Goal: Transaction & Acquisition: Purchase product/service

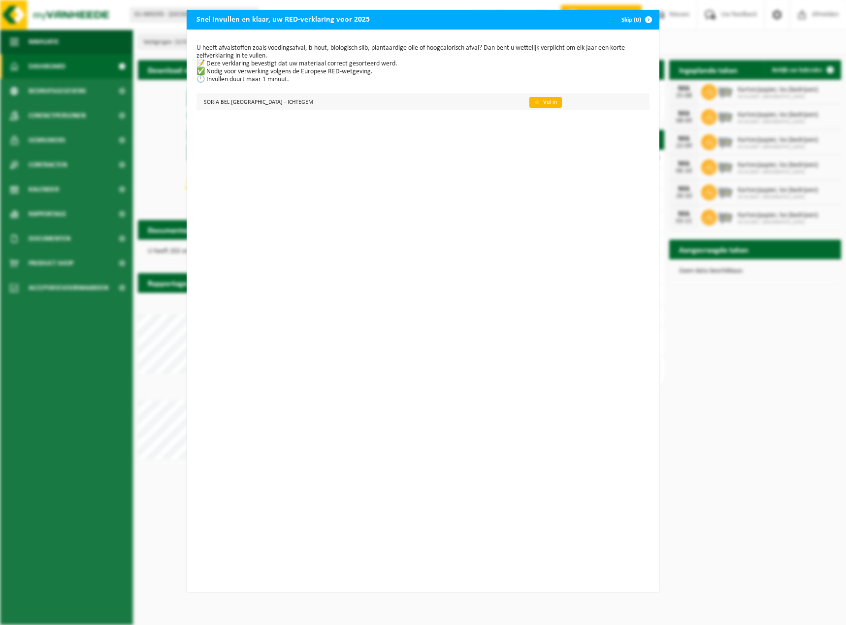
click at [529, 102] on link "👉 Vul in" at bounding box center [545, 102] width 33 height 11
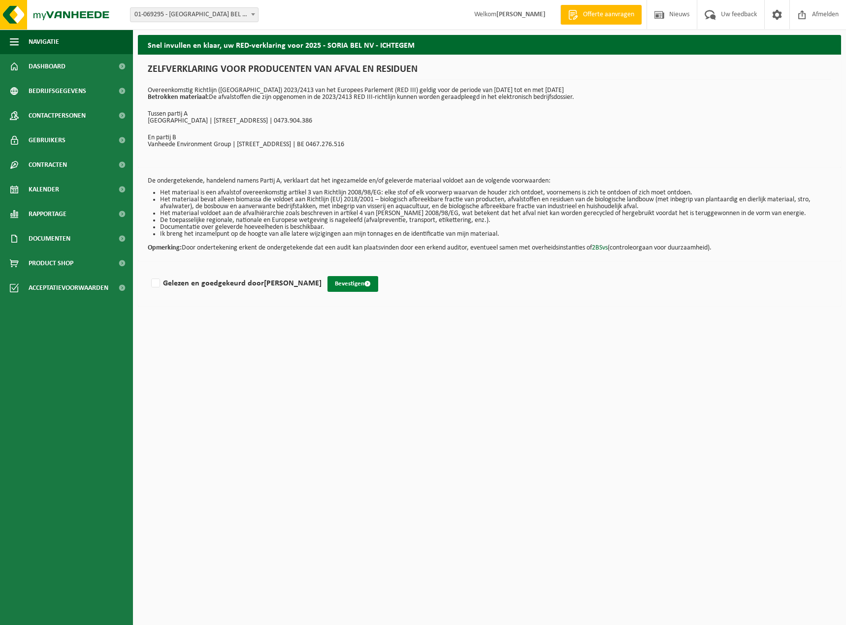
click at [345, 285] on button "Bevestigen" at bounding box center [352, 284] width 51 height 16
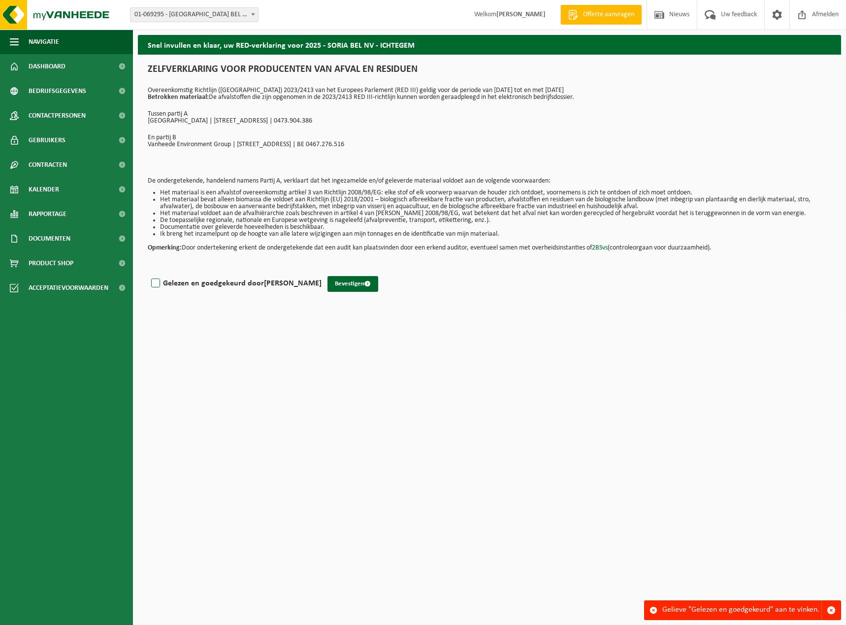
click at [155, 287] on label "Gelezen en goedgekeurd door SIGURD STAELENS" at bounding box center [235, 283] width 172 height 15
click at [322, 271] on input "Gelezen en goedgekeurd door SIGURD STAELENS" at bounding box center [322, 271] width 0 height 0
checkbox input "true"
click at [358, 285] on button "Bevestigen" at bounding box center [352, 284] width 51 height 16
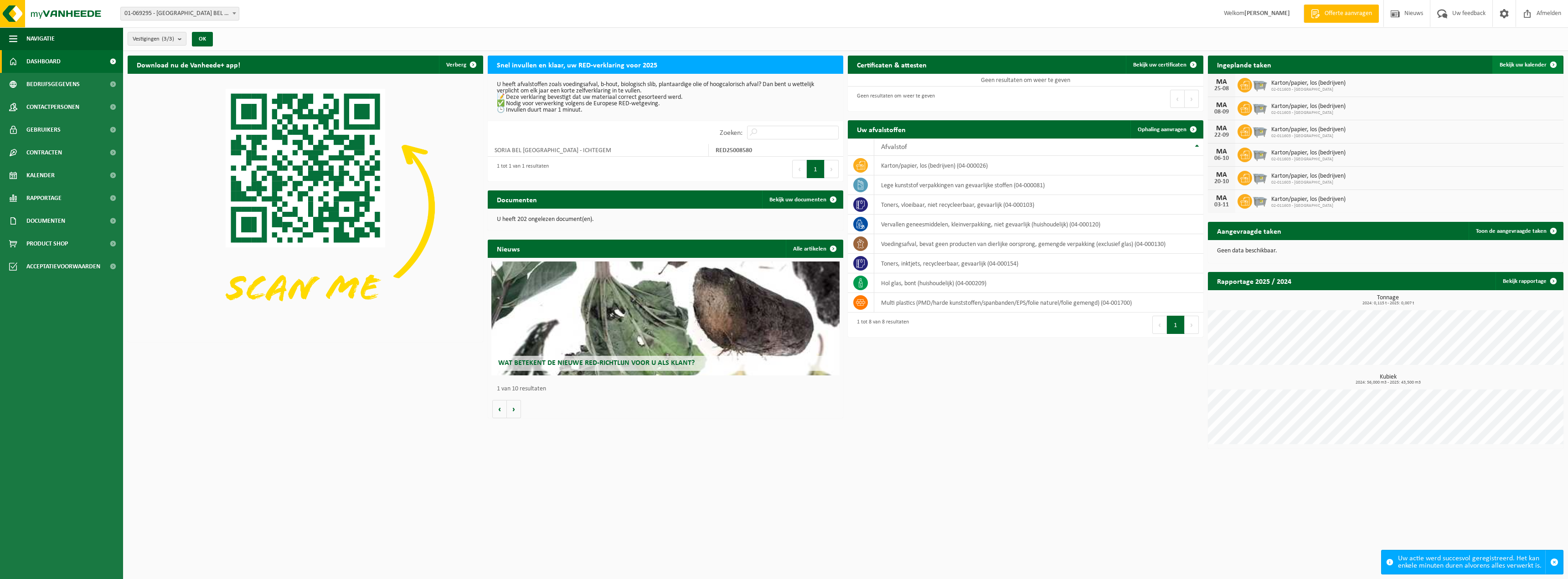
click at [783, 62] on span "Bekijk uw kalender" at bounding box center [1523, 65] width 47 height 6
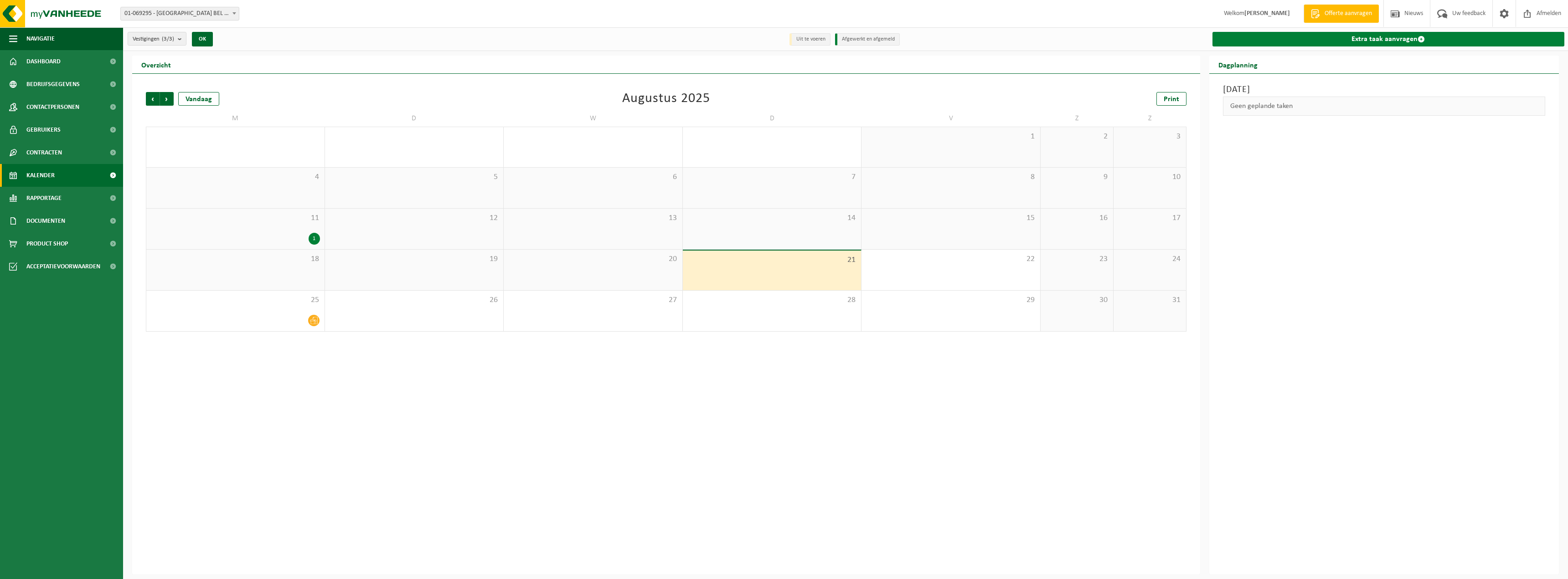
click at [1357, 39] on link "Extra taak aanvragen" at bounding box center [1388, 39] width 353 height 15
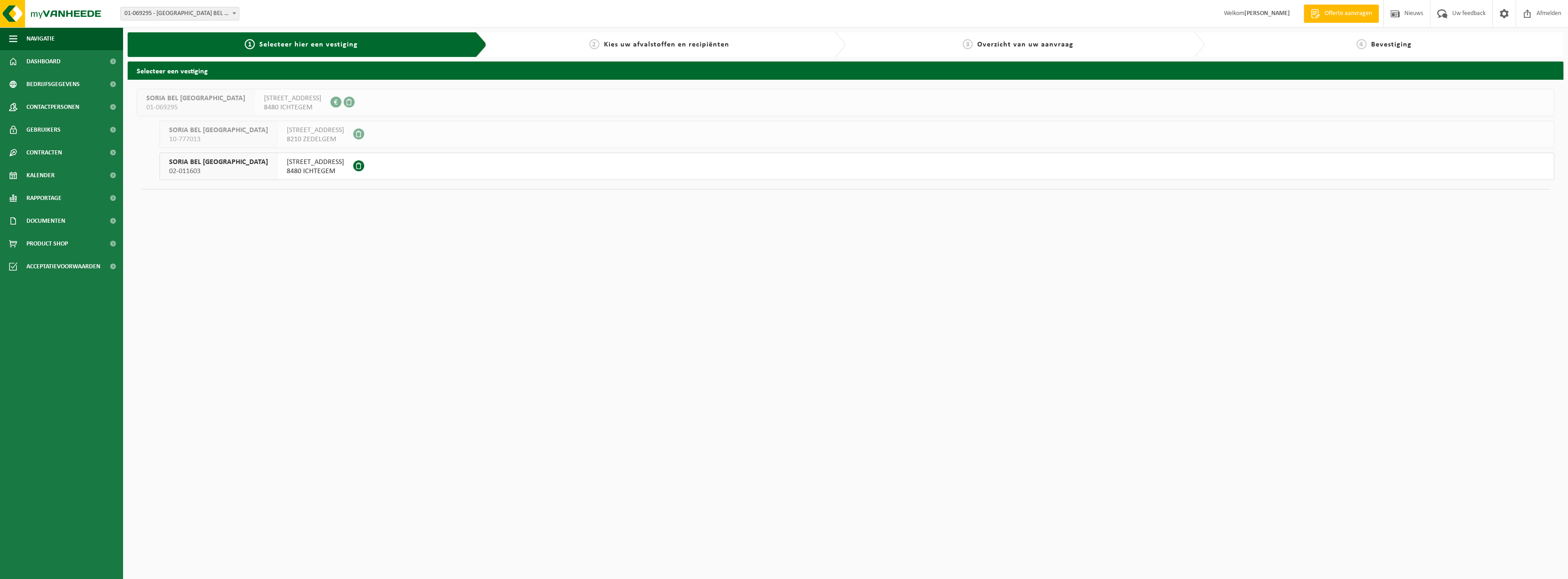
click at [287, 175] on span "8480 ICHTEGEM" at bounding box center [316, 171] width 57 height 9
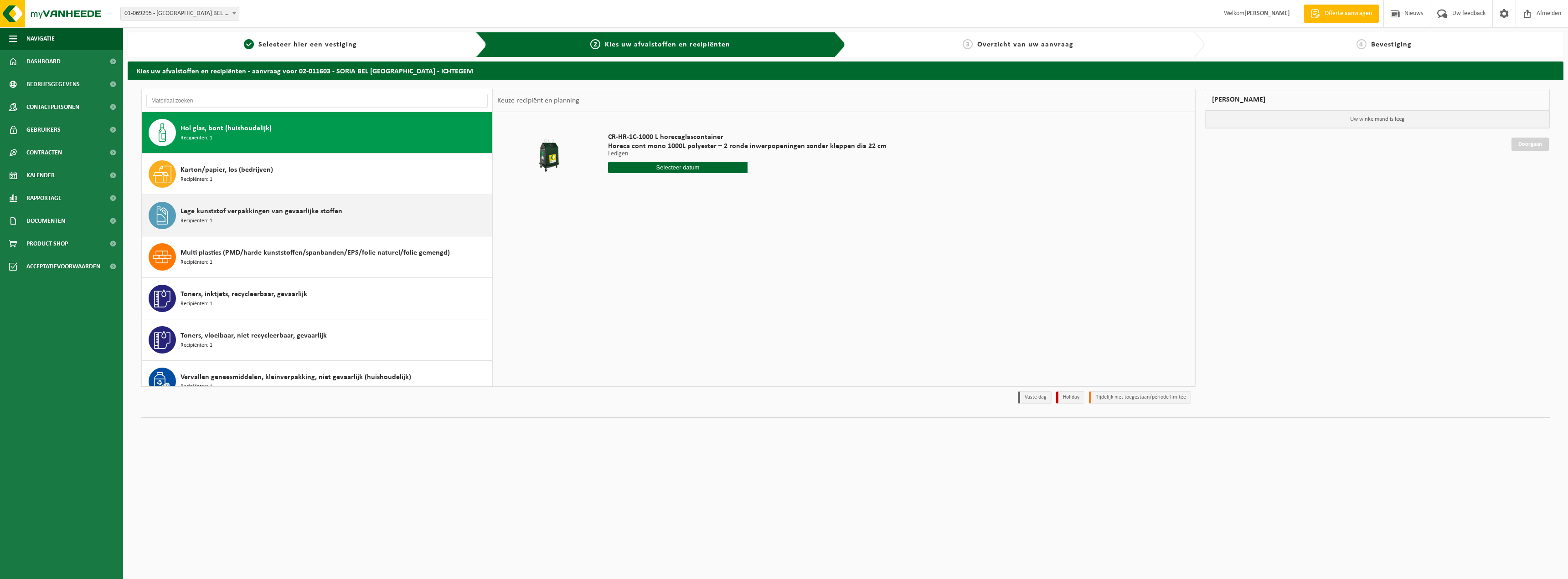
click at [380, 221] on div "Lege kunststof verpakkingen van gevaarlijke stoffen Recipiënten: 1" at bounding box center [335, 216] width 309 height 28
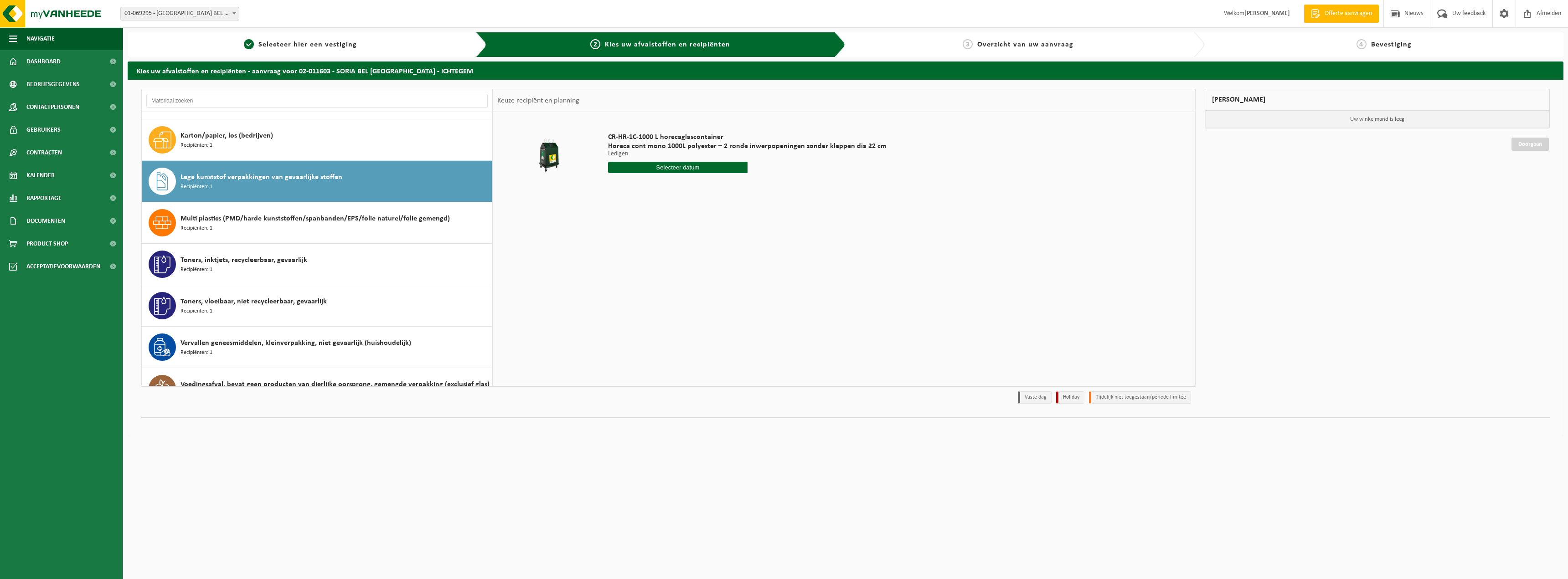
scroll to position [57, 0]
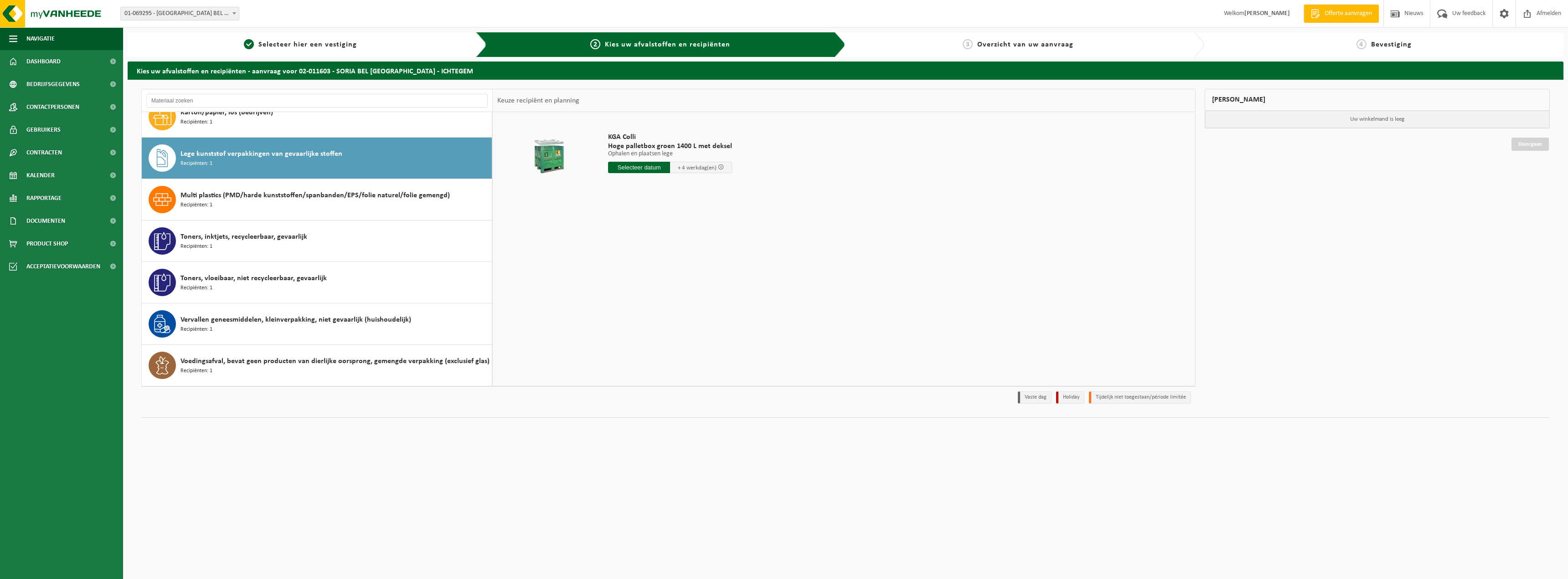
click at [656, 169] on input "text" at bounding box center [639, 167] width 62 height 11
click at [713, 190] on icon at bounding box center [712, 188] width 2 height 5
click at [618, 190] on icon at bounding box center [617, 189] width 15 height 15
click at [628, 277] on div "26" at bounding box center [632, 277] width 16 height 15
type input "Van 2025-08-26"
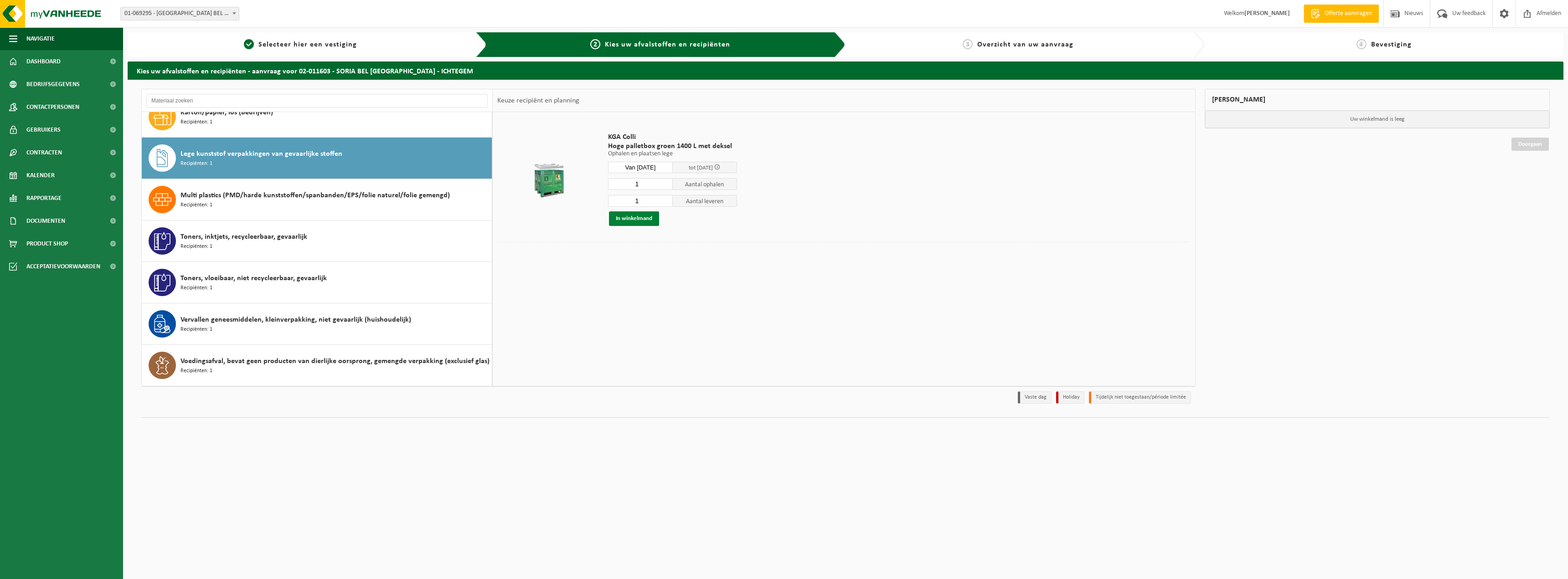
click at [645, 222] on button "In winkelmand" at bounding box center [634, 219] width 50 height 15
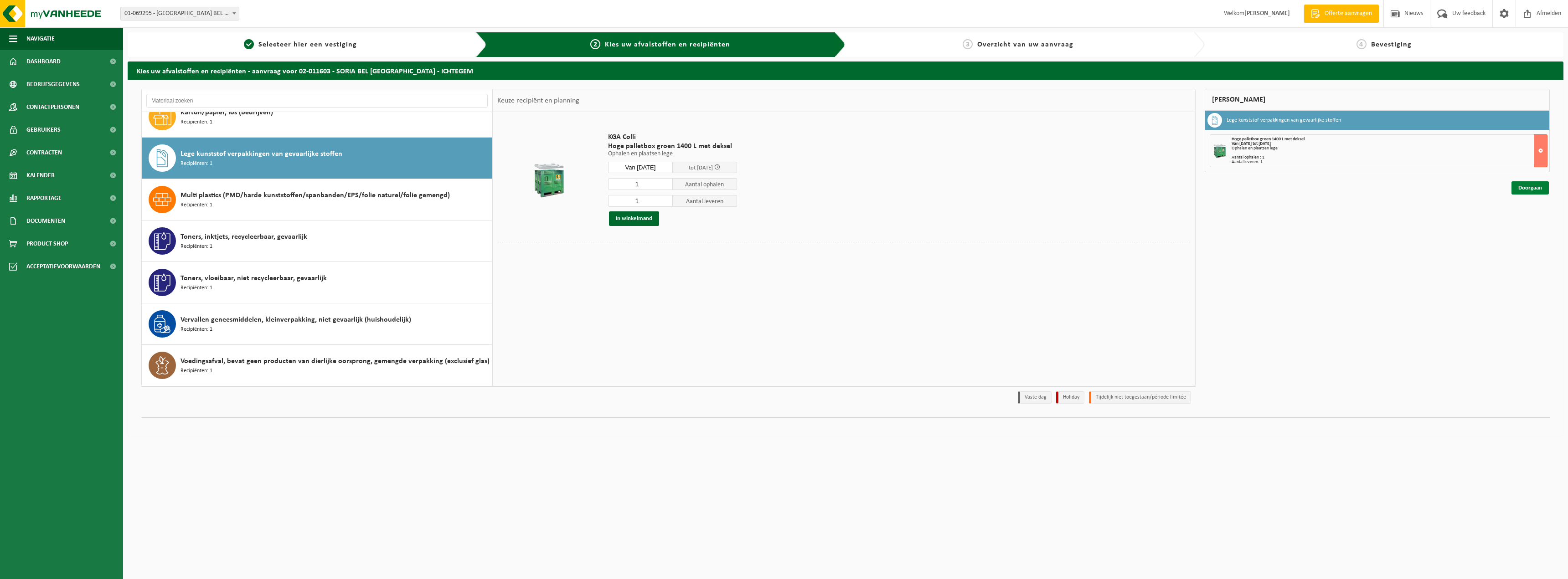
click at [1521, 188] on link "Doorgaan" at bounding box center [1530, 188] width 37 height 13
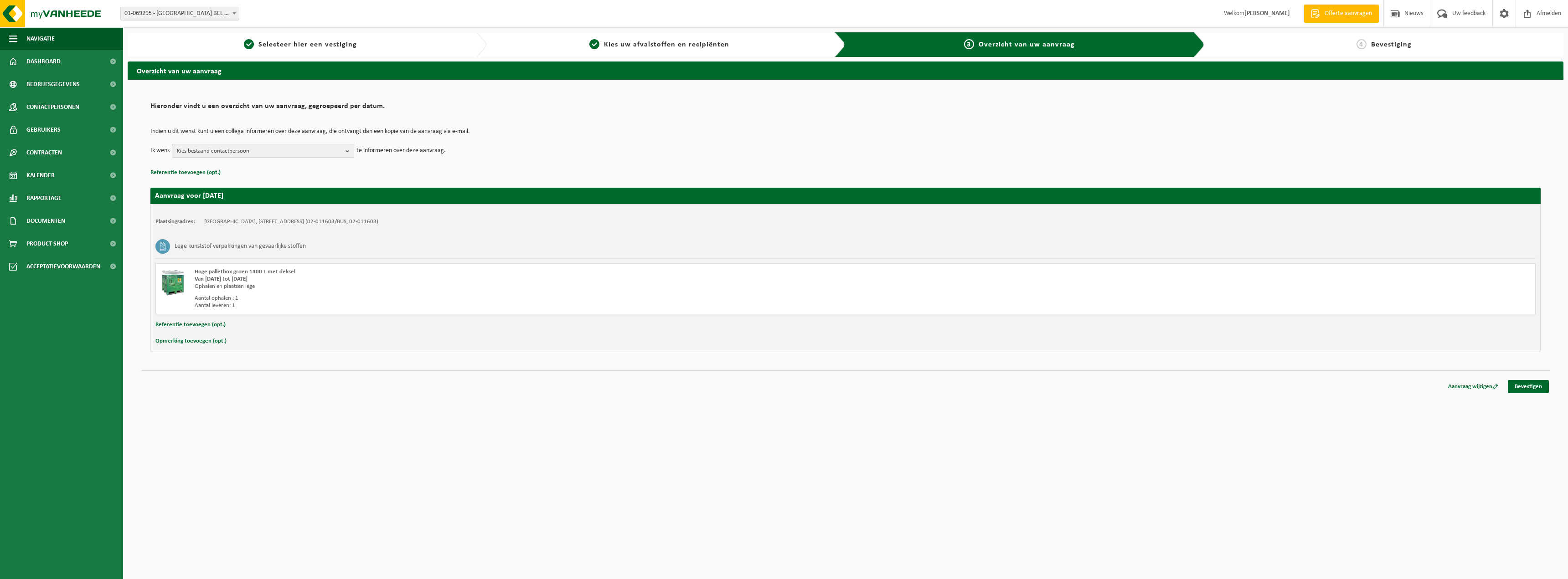
click at [344, 154] on button "Kies bestaand contactpersoon" at bounding box center [263, 151] width 182 height 14
click at [179, 197] on label "MUSAB SHEIKH ( qa@soriabel.be )" at bounding box center [262, 201] width 173 height 14
click at [175, 190] on input "MUSAB SHEIKH ( qa@soriabel.be )" at bounding box center [174, 190] width 0 height 0
checkbox input "true"
click at [183, 218] on label "INVOICING SORIA BEL NV ( boekhouding@soriabel.be )" at bounding box center [262, 219] width 173 height 14
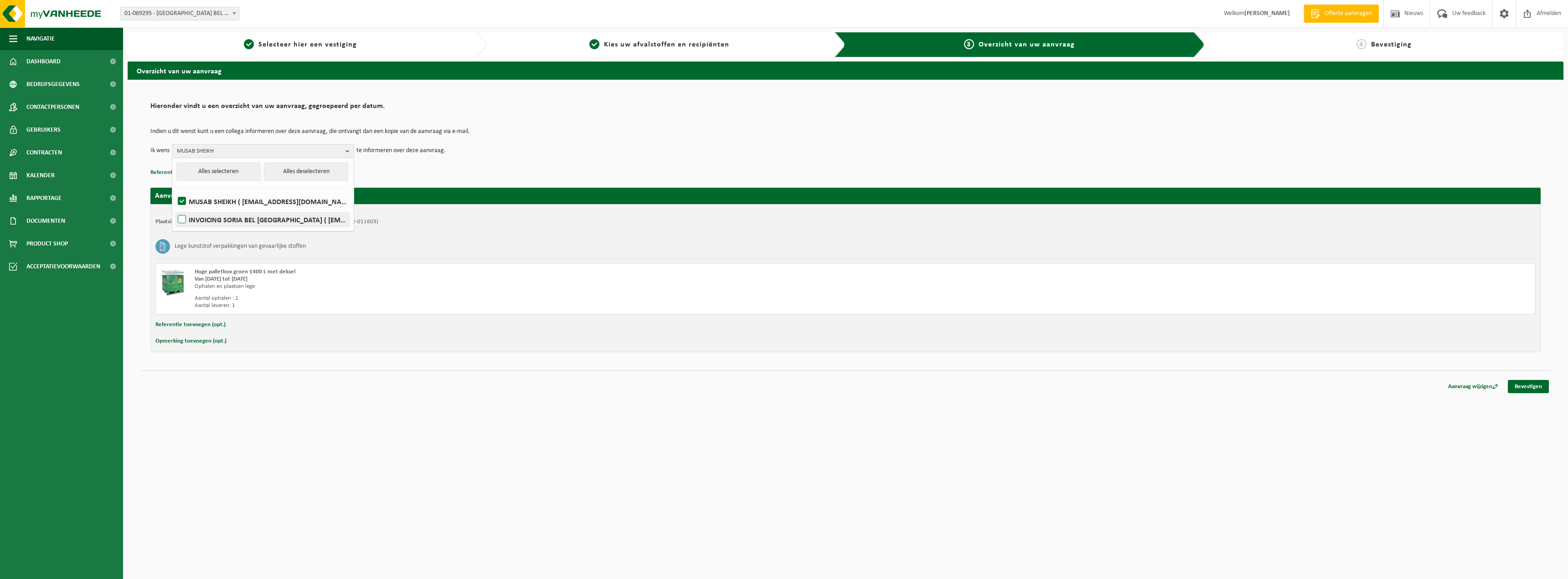
click at [175, 208] on input "INVOICING SORIA BEL NV ( boekhouding@soriabel.be )" at bounding box center [174, 208] width 0 height 0
checkbox input "true"
click at [235, 177] on button "Alles selecteren" at bounding box center [218, 172] width 84 height 18
click at [414, 166] on div "Indien u dit wenst kunt u een collega informeren over deze aanvraag, die ontvan…" at bounding box center [846, 142] width 1390 height 47
click at [1525, 388] on link "Bevestigen" at bounding box center [1528, 387] width 41 height 13
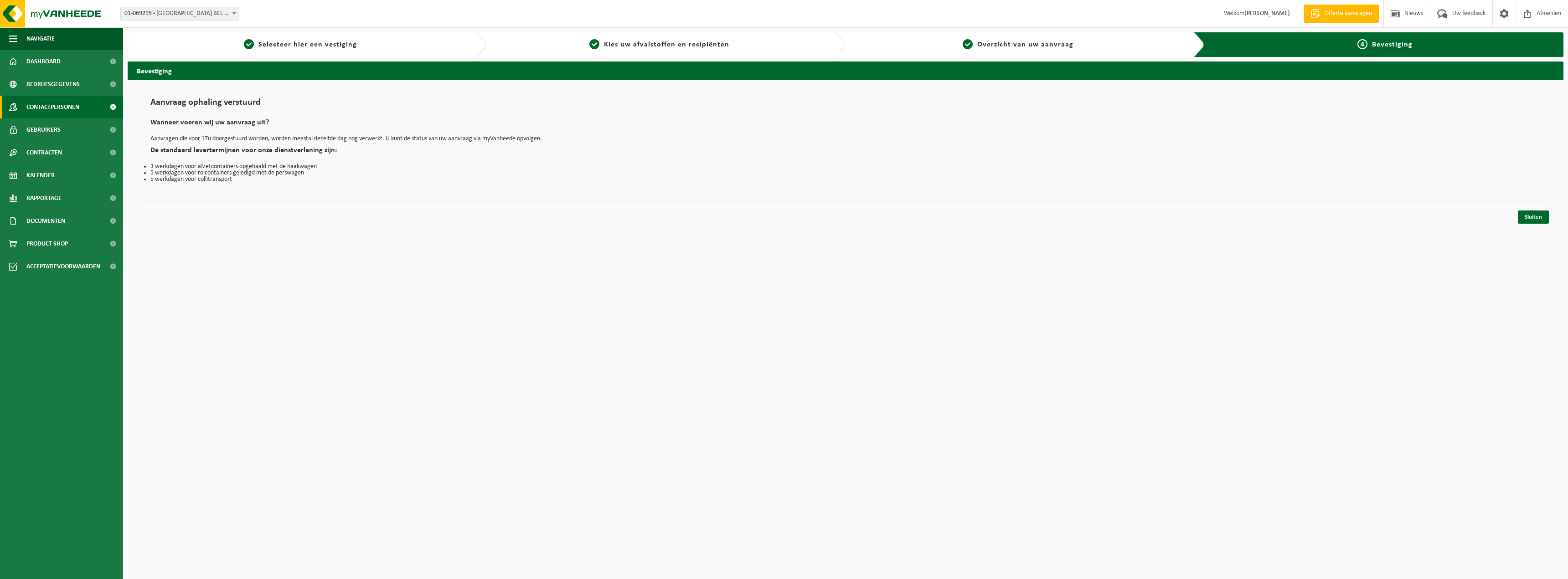
click at [35, 108] on span "Contactpersonen" at bounding box center [53, 106] width 53 height 23
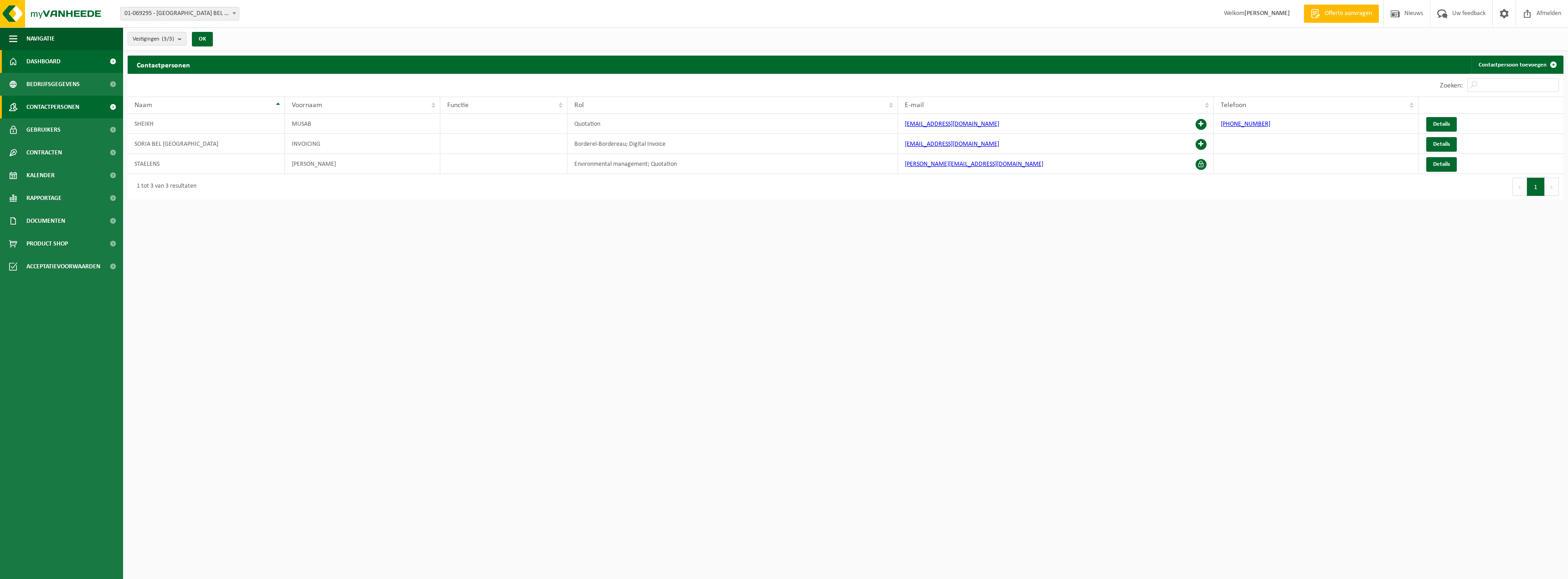
click at [64, 58] on link "Dashboard" at bounding box center [61, 61] width 123 height 23
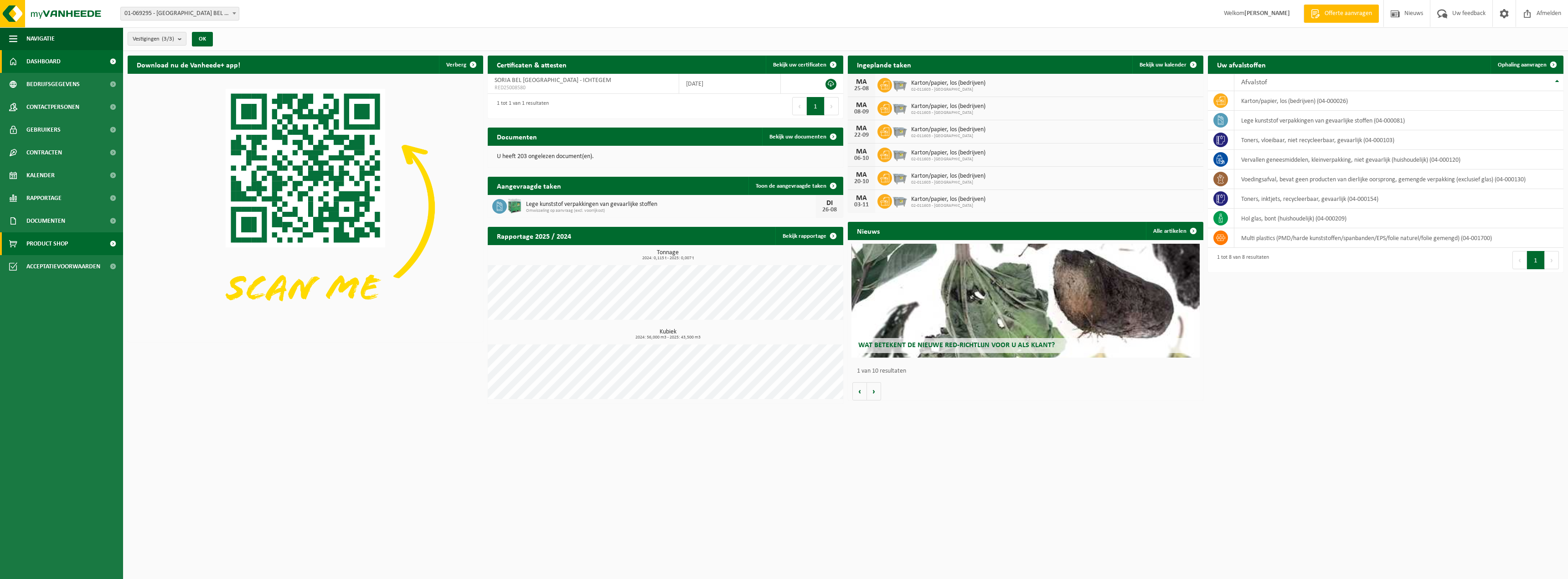
click at [43, 241] on span "Product Shop" at bounding box center [47, 243] width 42 height 23
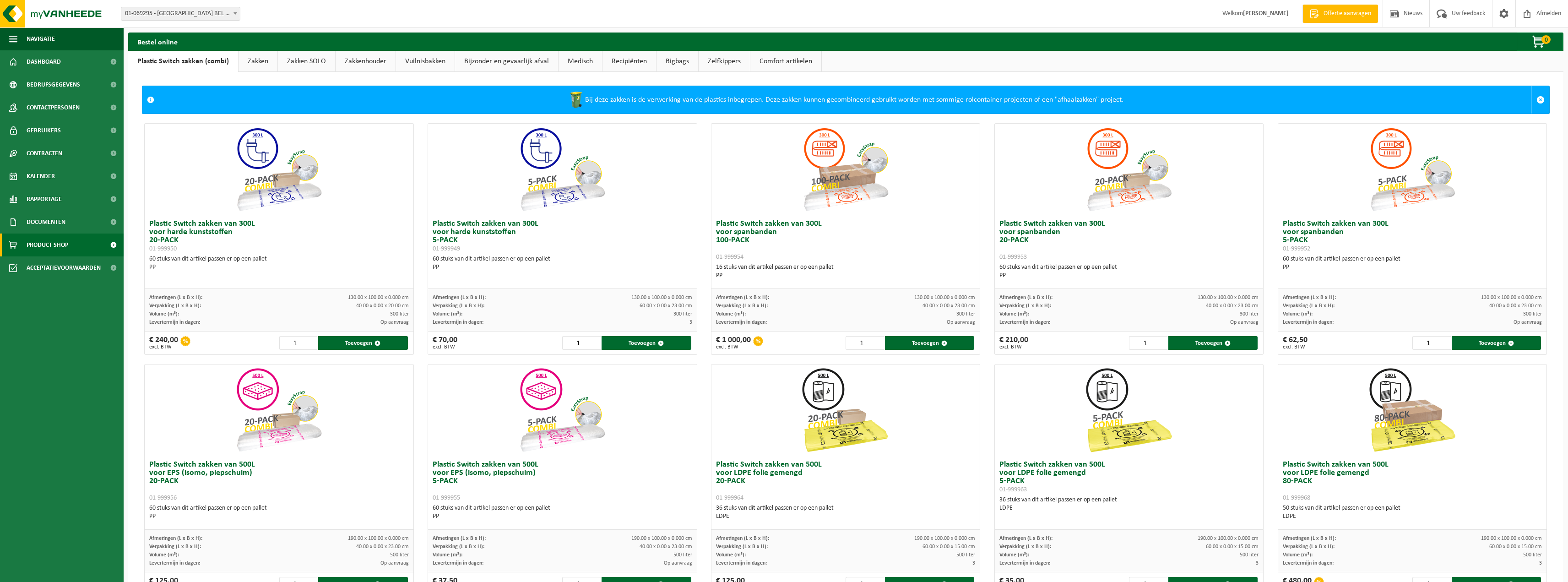
scroll to position [274, 0]
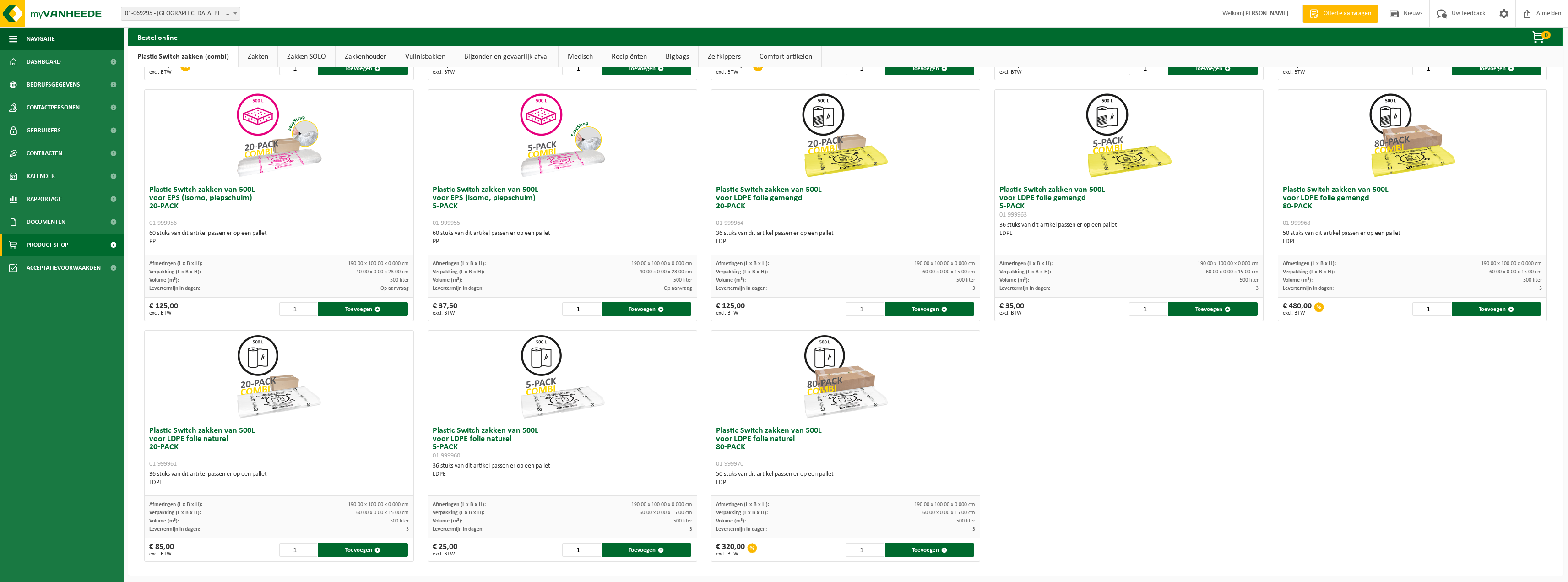
drag, startPoint x: 701, startPoint y: 306, endPoint x: 1207, endPoint y: 453, distance: 526.9
click at [1207, 453] on div "Plastic Switch zakken van 300L voor harde kunststoffen 20-PACK 01-999950 60 stu…" at bounding box center [846, 205] width 1416 height 722
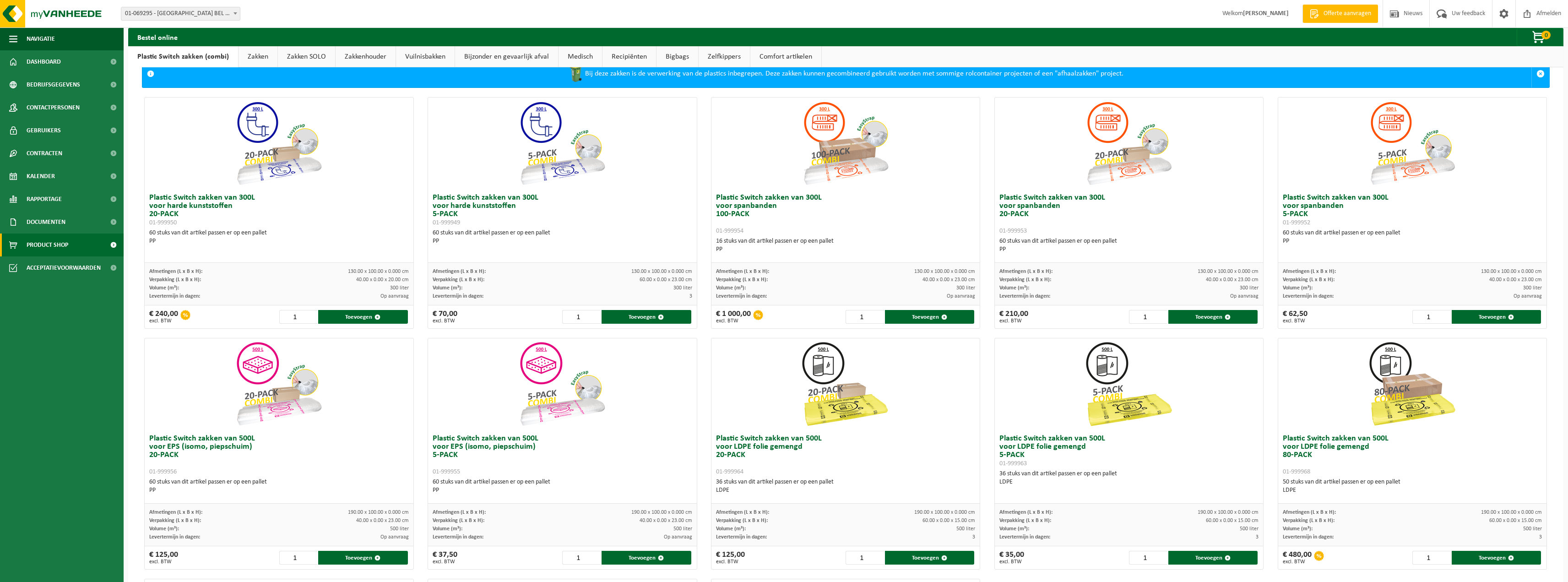
scroll to position [0, 0]
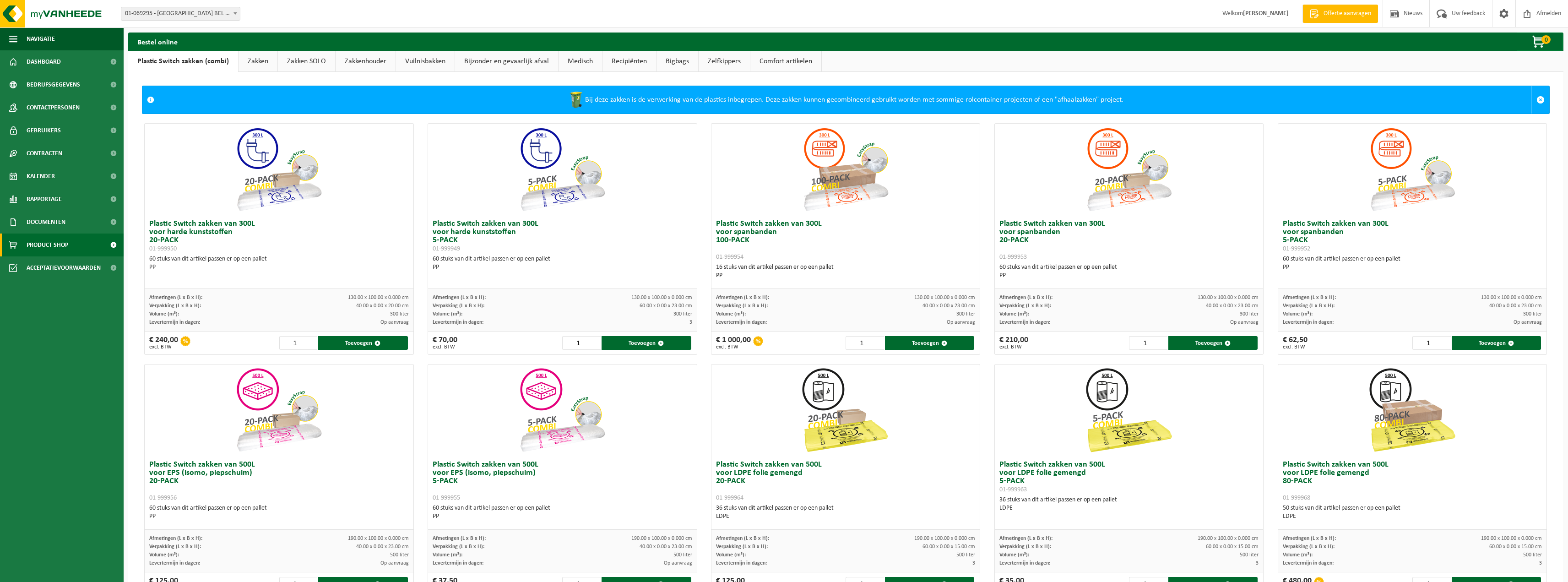
click at [540, 63] on link "Bijzonder en gevaarlijk afval" at bounding box center [507, 61] width 103 height 21
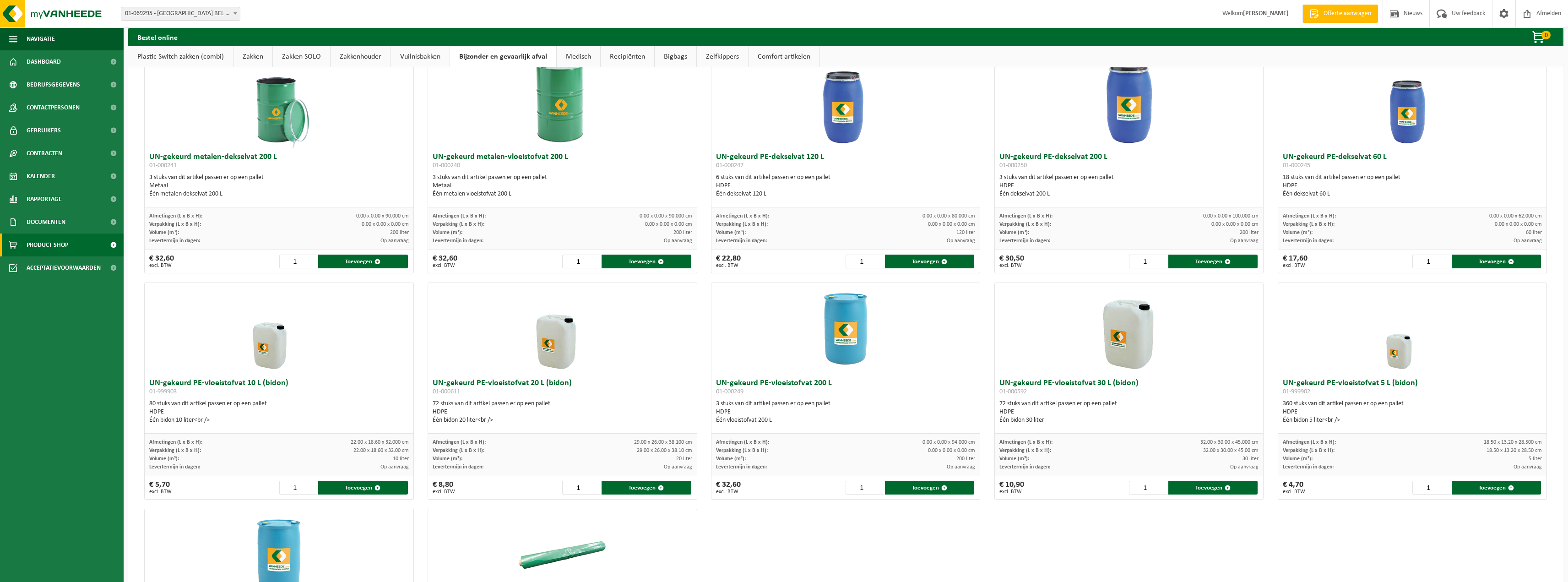
scroll to position [46, 0]
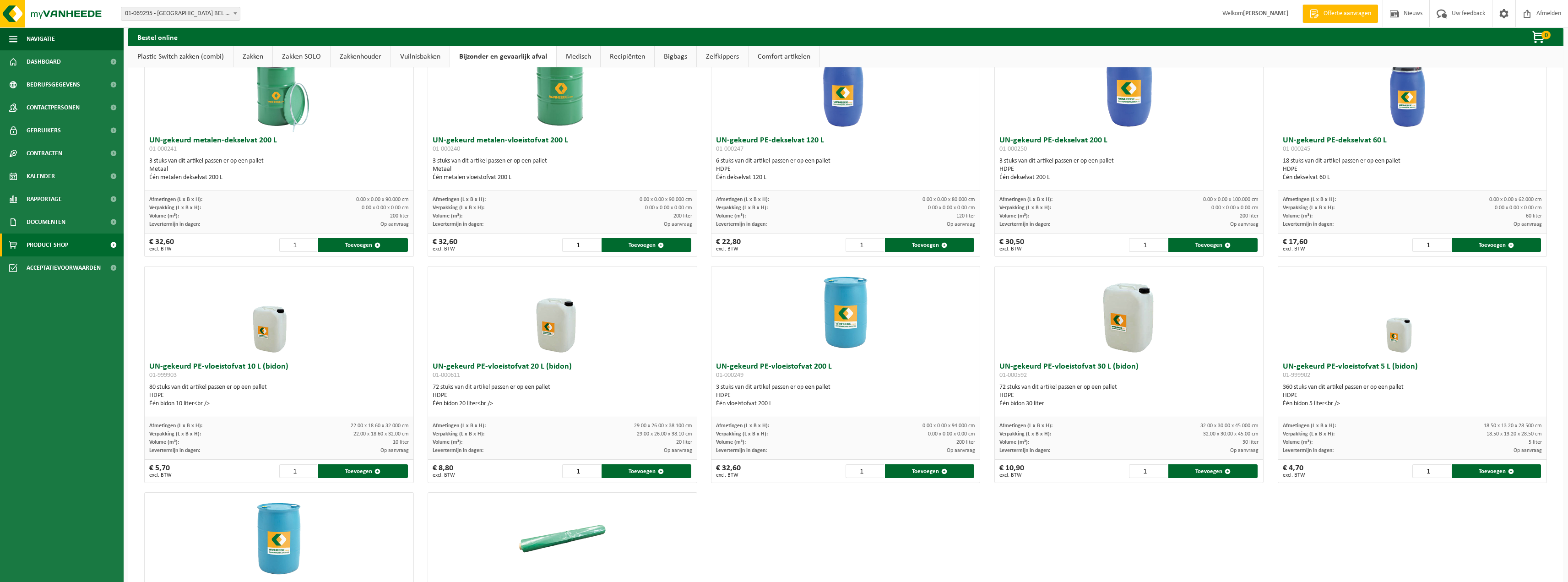
click at [631, 57] on link "Recipiënten" at bounding box center [627, 57] width 54 height 21
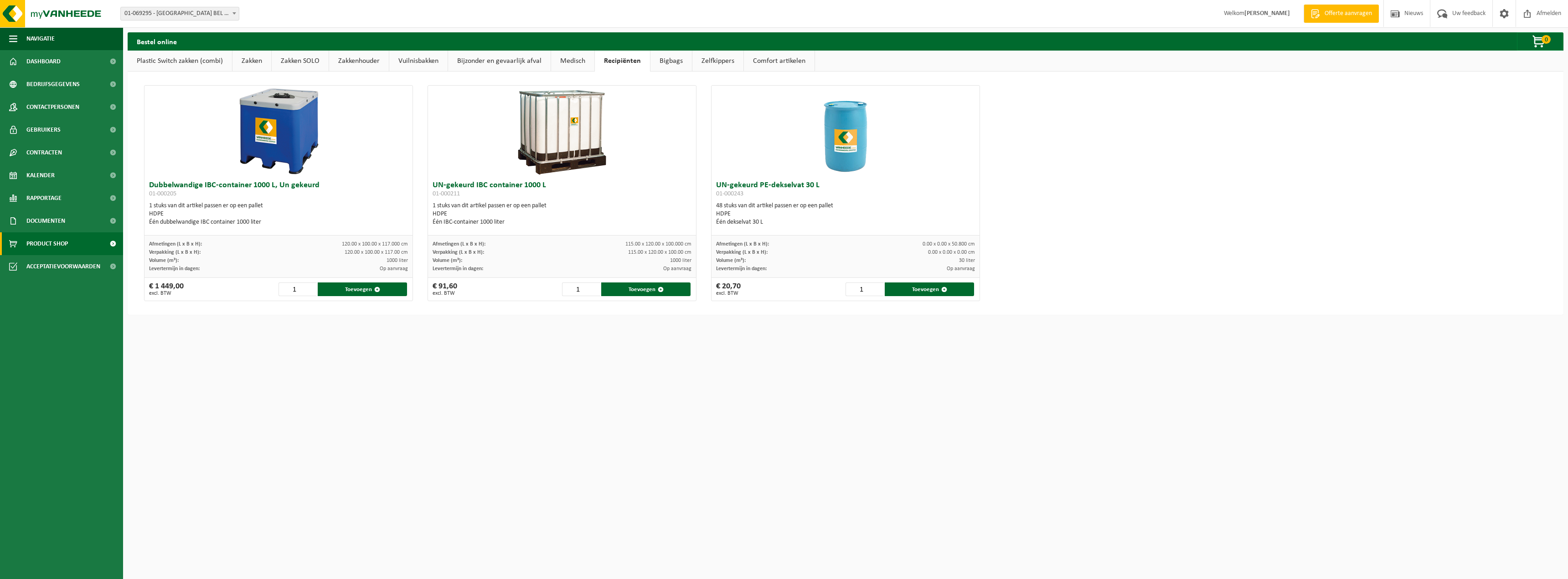
click at [764, 59] on link "Comfort artikelen" at bounding box center [779, 61] width 70 height 21
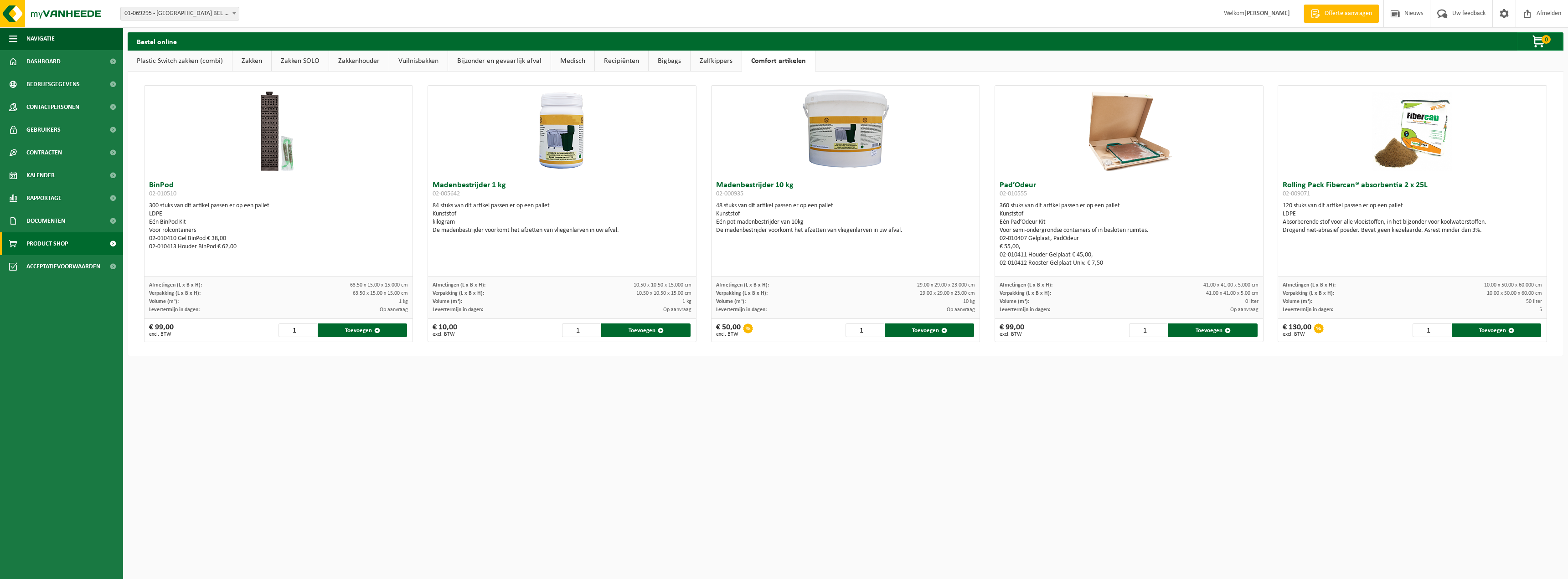
click at [715, 63] on link "Zelfkippers" at bounding box center [716, 61] width 51 height 21
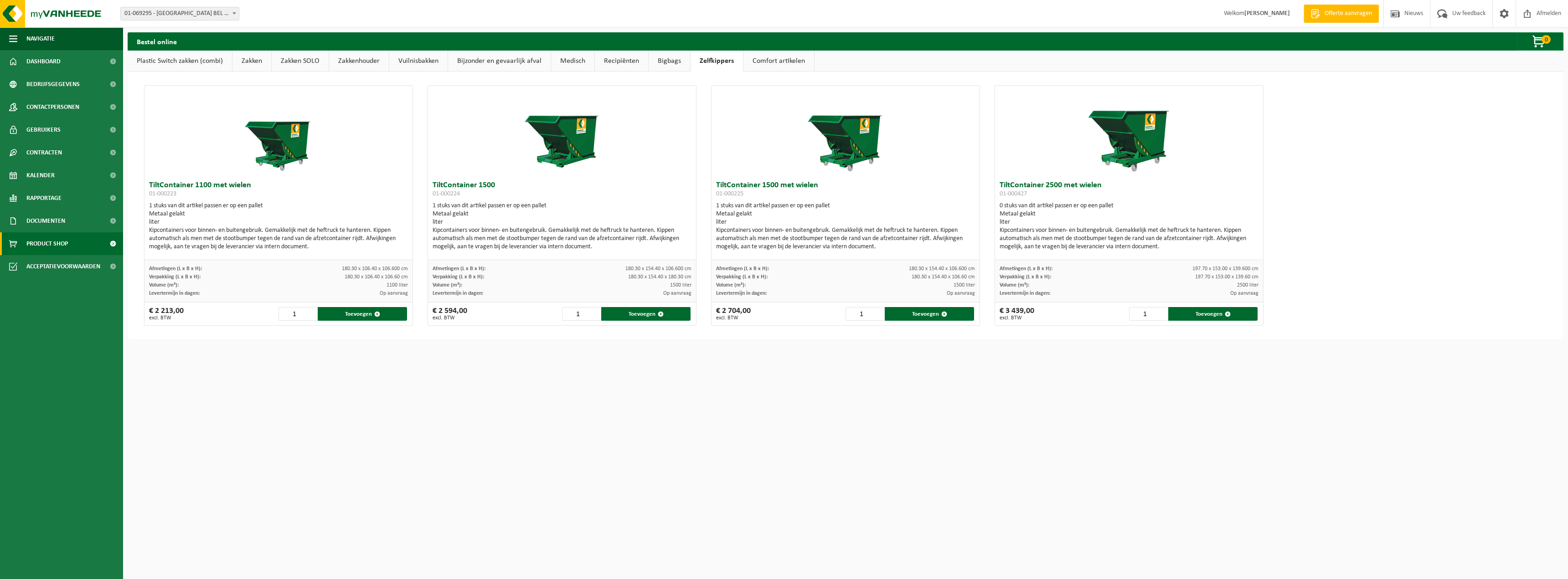
click at [667, 63] on link "Bigbags" at bounding box center [669, 61] width 42 height 21
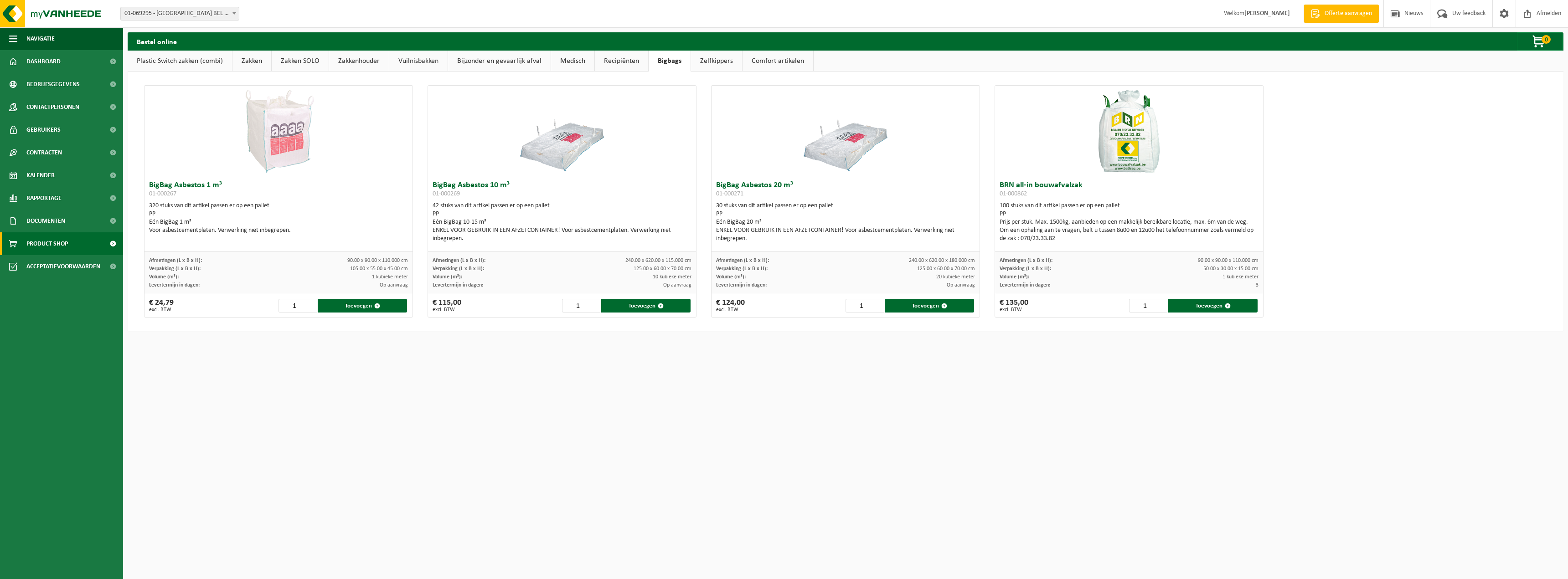
click at [623, 63] on link "Recipiënten" at bounding box center [622, 61] width 54 height 21
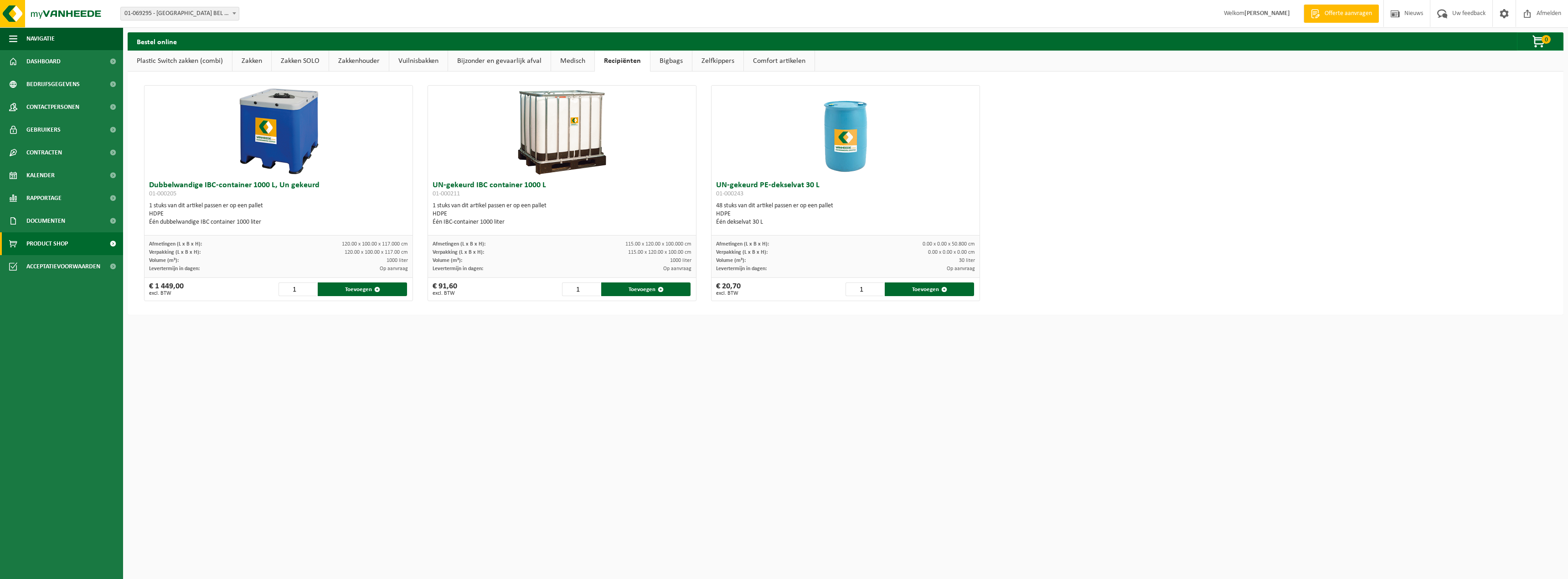
click at [516, 61] on link "Bijzonder en gevaarlijk afval" at bounding box center [499, 61] width 103 height 21
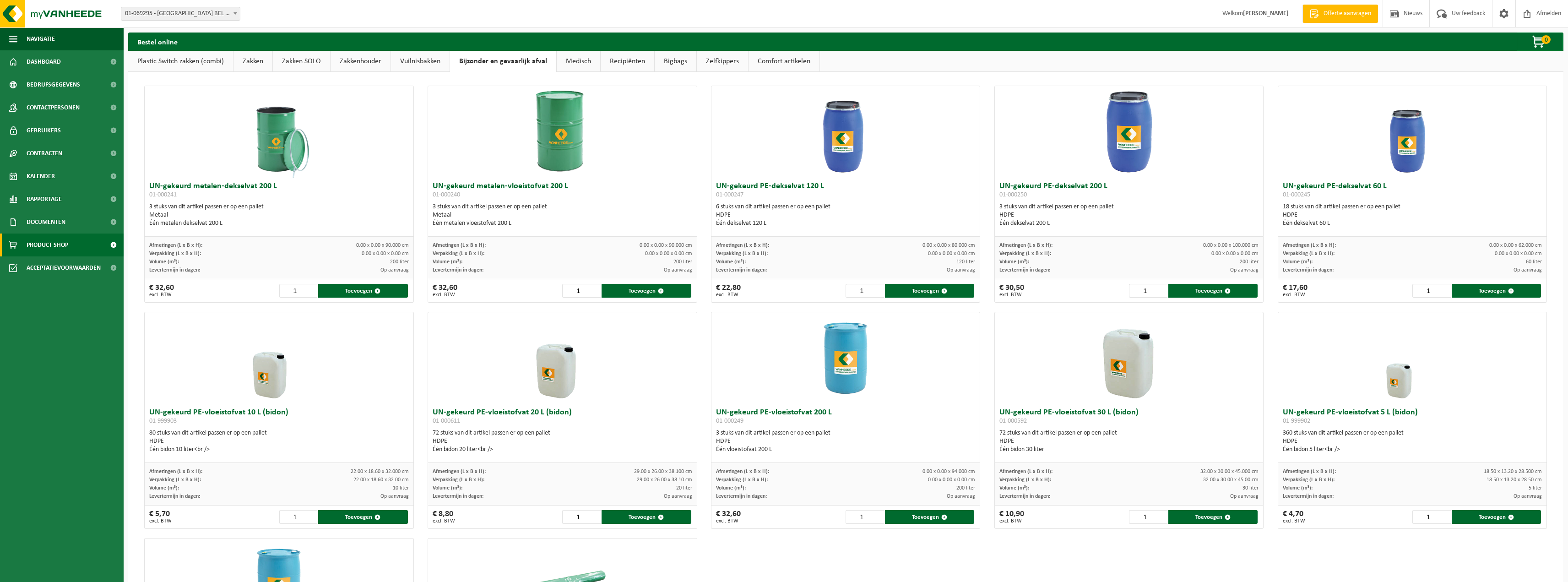
click at [411, 58] on link "Vuilnisbakken" at bounding box center [420, 61] width 59 height 21
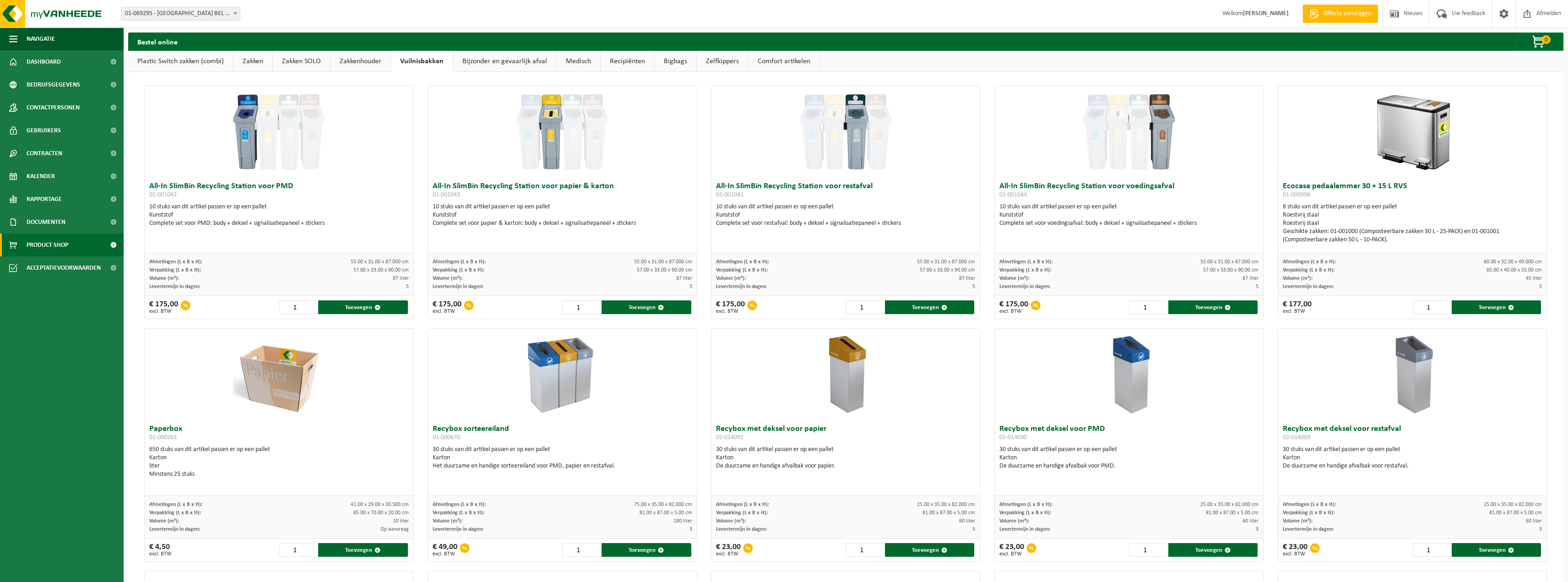
click at [346, 59] on link "Zakkenhouder" at bounding box center [361, 61] width 60 height 21
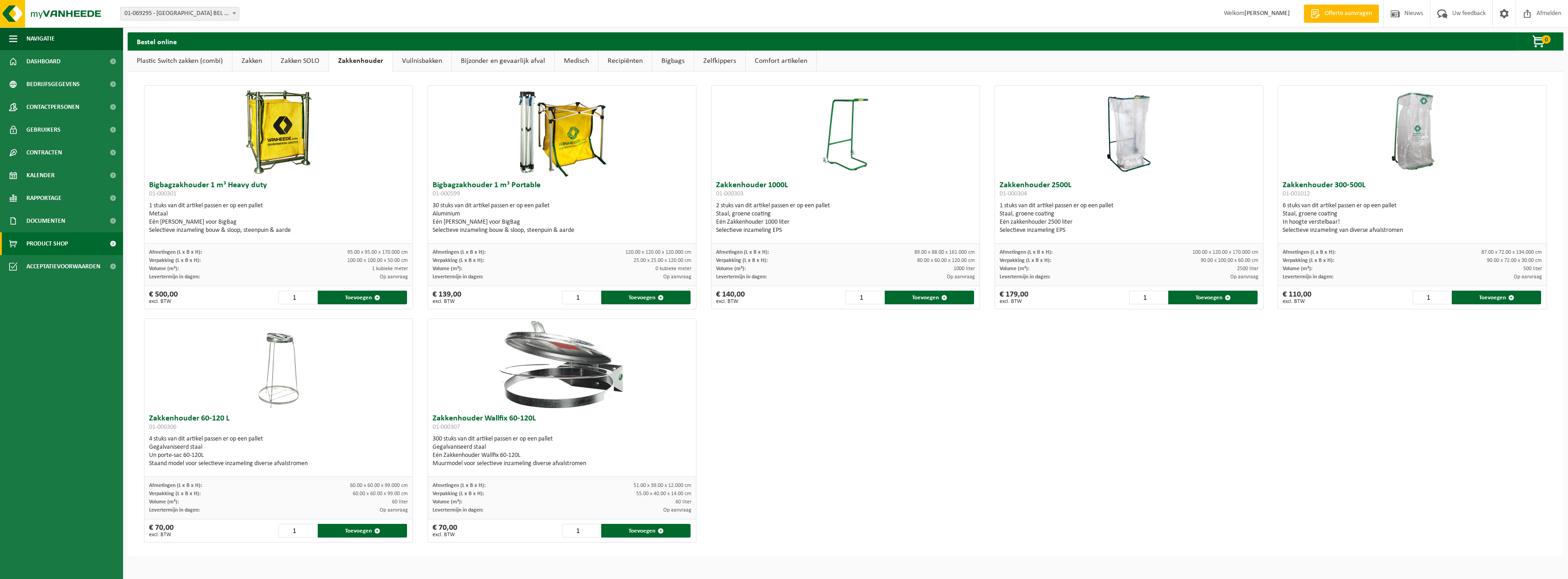
click at [307, 60] on link "Zakken SOLO" at bounding box center [301, 61] width 57 height 21
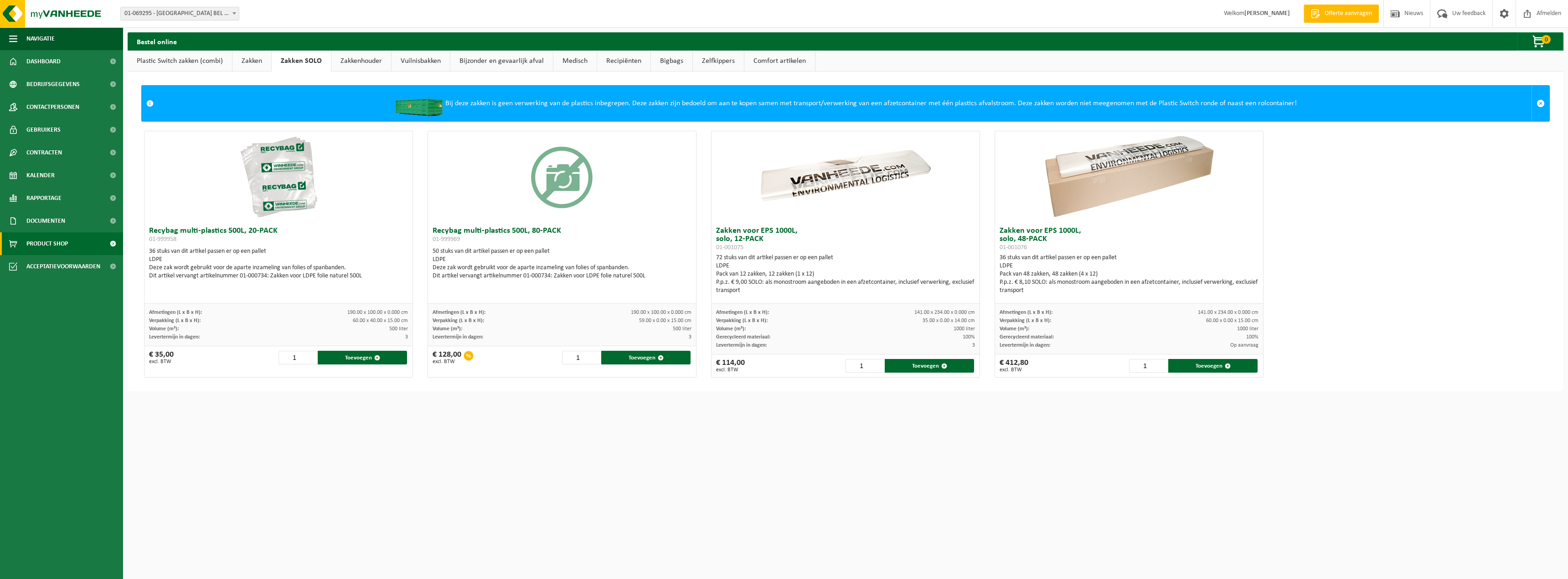
click at [258, 57] on link "Zakken" at bounding box center [252, 61] width 39 height 21
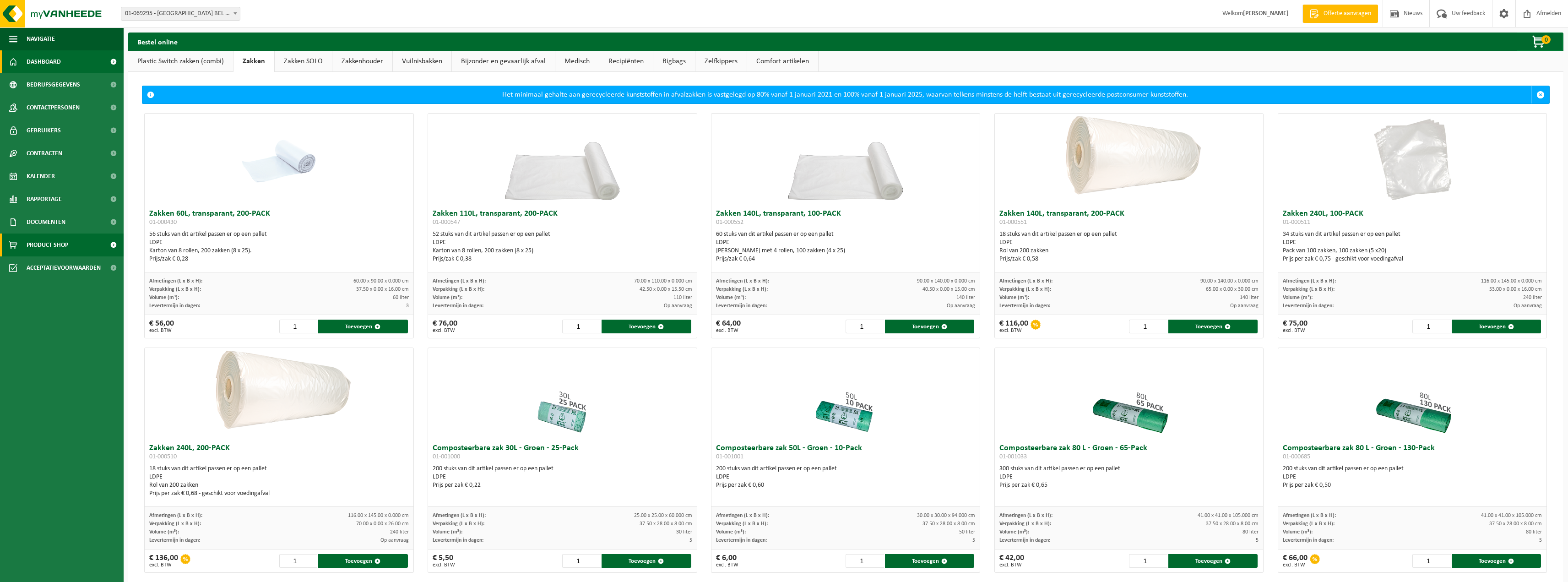
click at [64, 58] on link "Dashboard" at bounding box center [61, 61] width 124 height 23
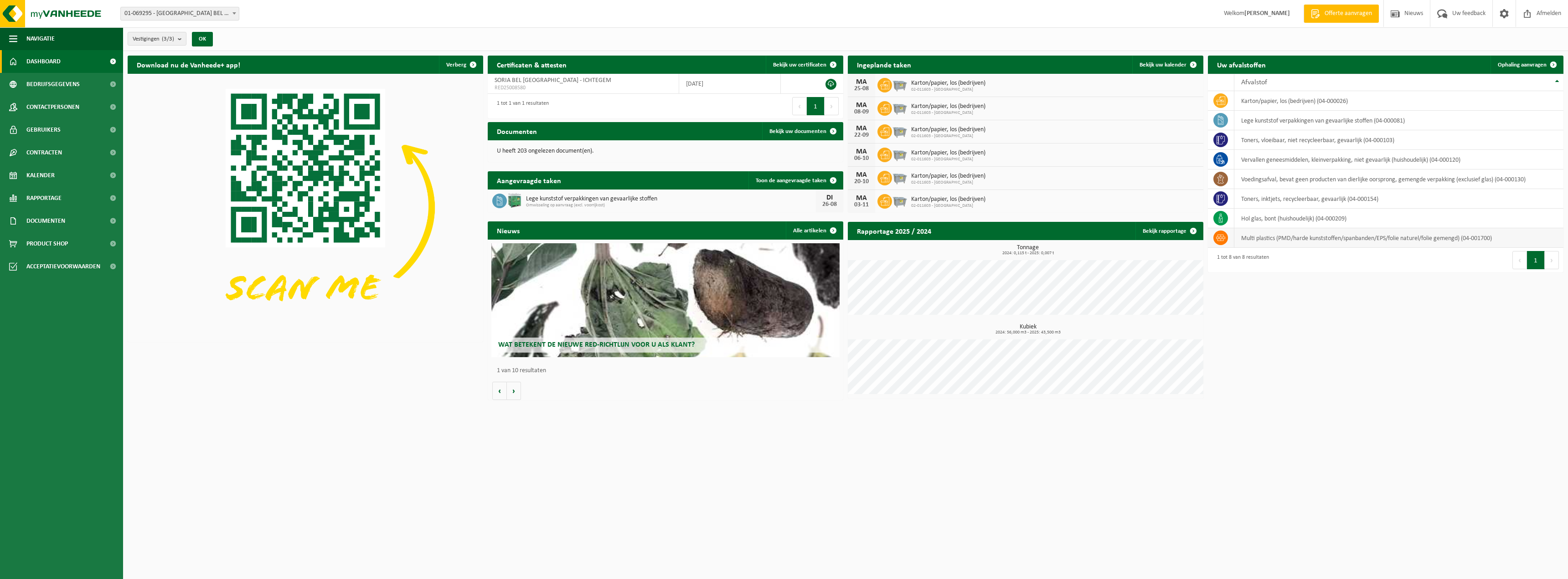
click at [1309, 238] on td "multi plastics (PMD/harde kunststoffen/spanbanden/EPS/folie naturel/folie gemen…" at bounding box center [1400, 238] width 330 height 19
click at [1435, 239] on td "multi plastics (PMD/harde kunststoffen/spanbanden/EPS/folie naturel/folie gemen…" at bounding box center [1400, 238] width 330 height 19
click at [48, 247] on span "Product Shop" at bounding box center [47, 243] width 42 height 23
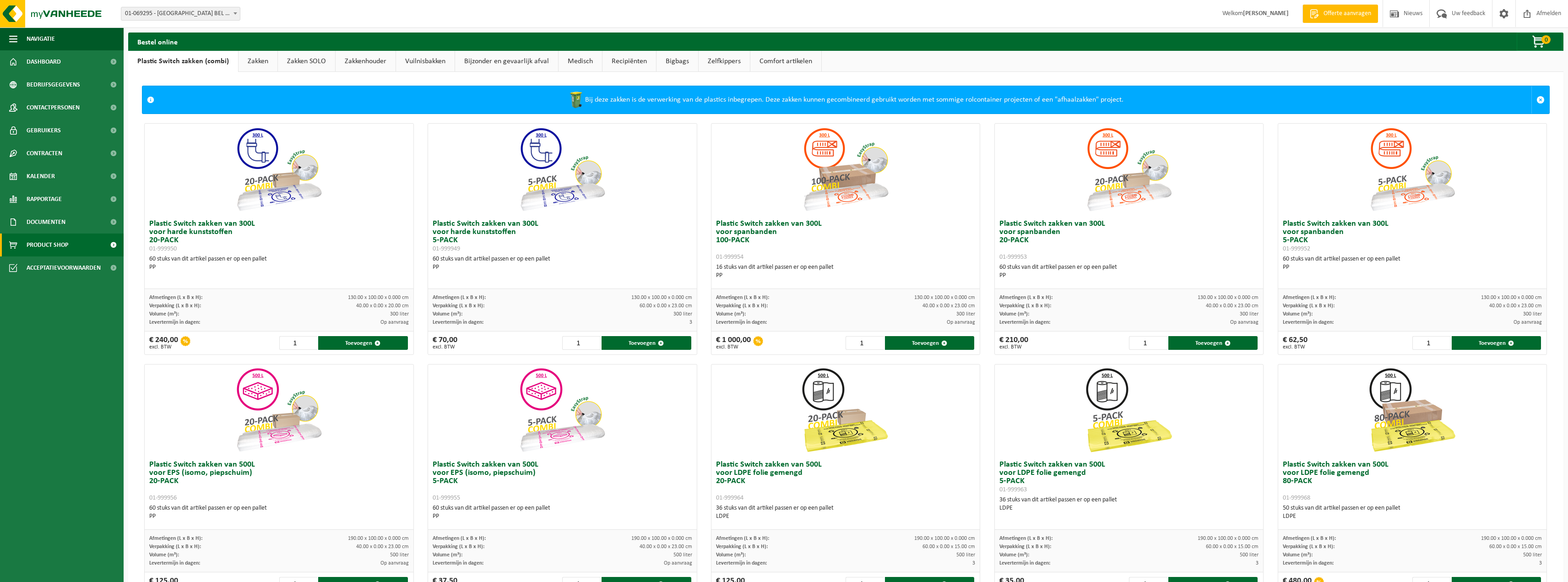
click at [731, 145] on div at bounding box center [845, 169] width 269 height 91
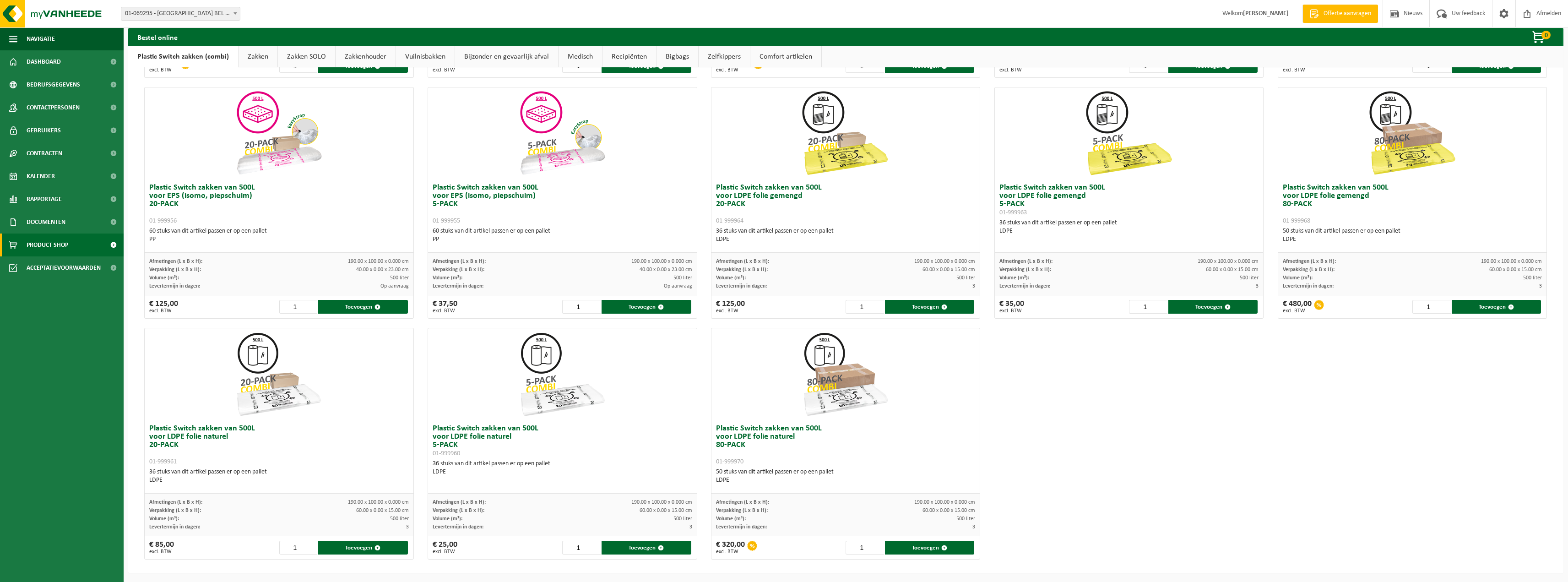
scroll to position [277, 0]
click at [258, 396] on img at bounding box center [279, 374] width 91 height 91
click at [353, 546] on button "Toevoegen" at bounding box center [362, 547] width 89 height 14
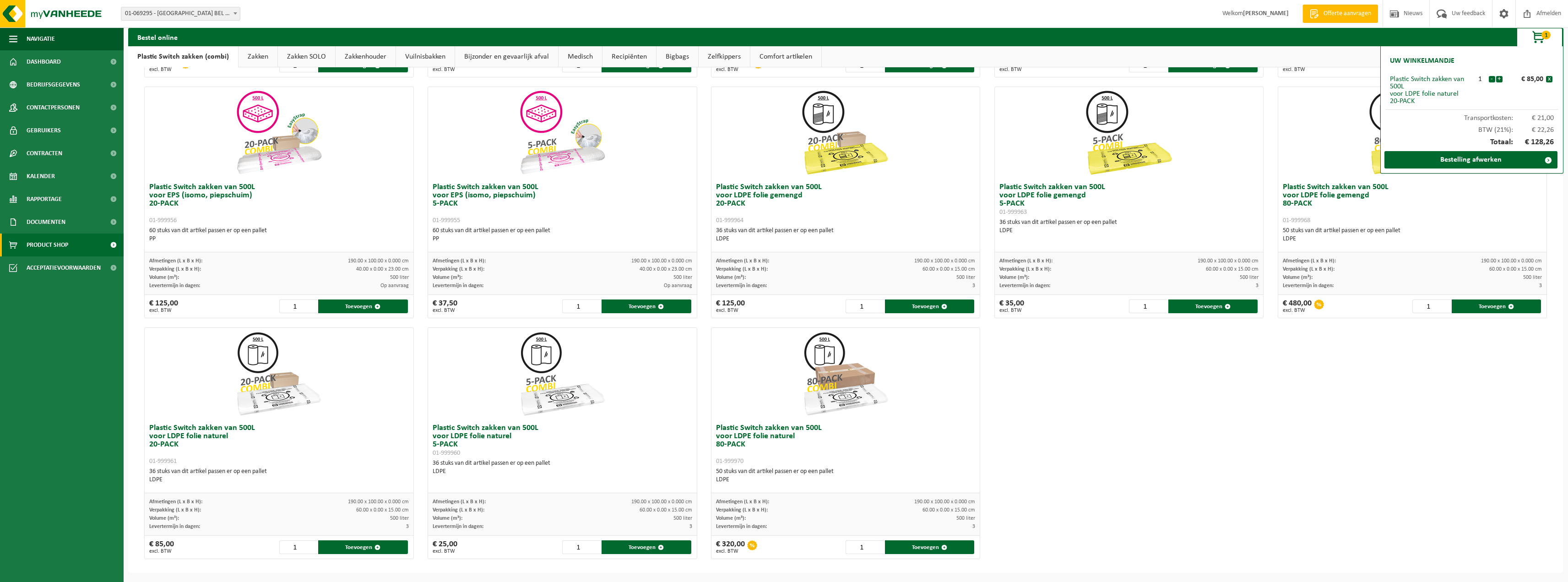
click at [1411, 378] on div "Plastic Switch zakken van 300L voor harde kunststoffen 20-PACK 01-999950 60 stu…" at bounding box center [846, 202] width 1416 height 722
click at [1500, 78] on button "+" at bounding box center [1498, 79] width 7 height 7
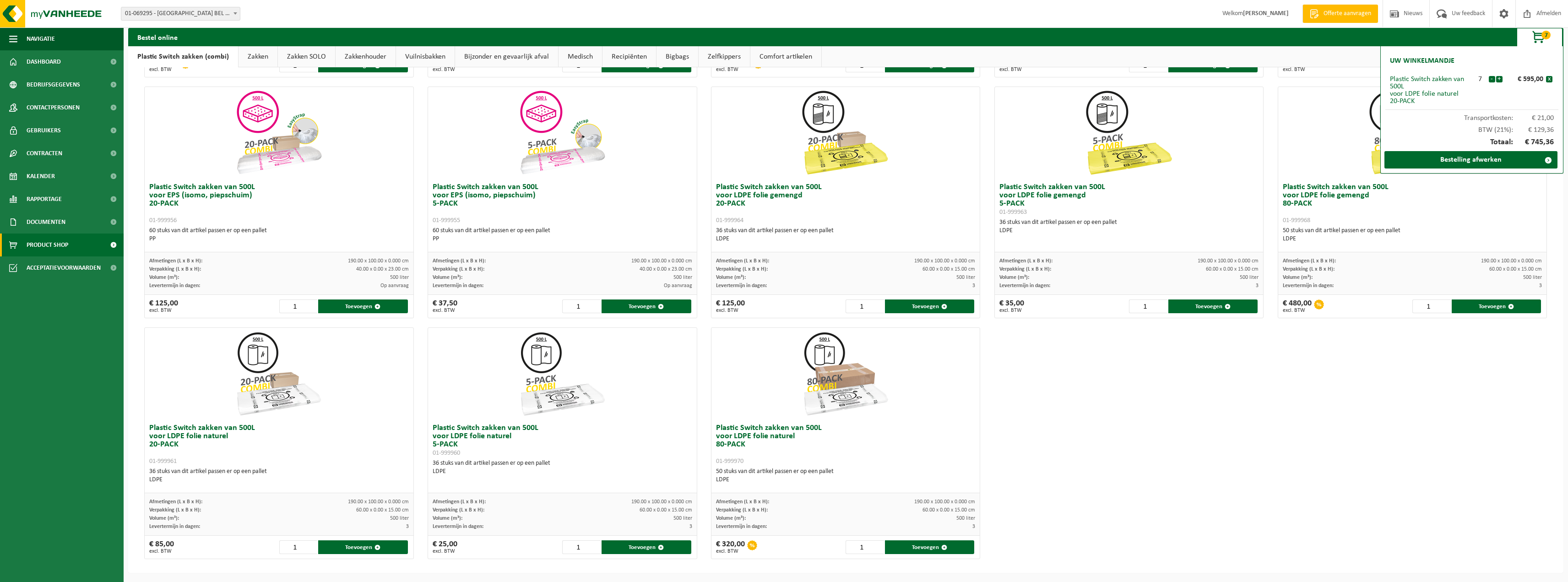
click at [1500, 78] on button "+" at bounding box center [1498, 79] width 7 height 7
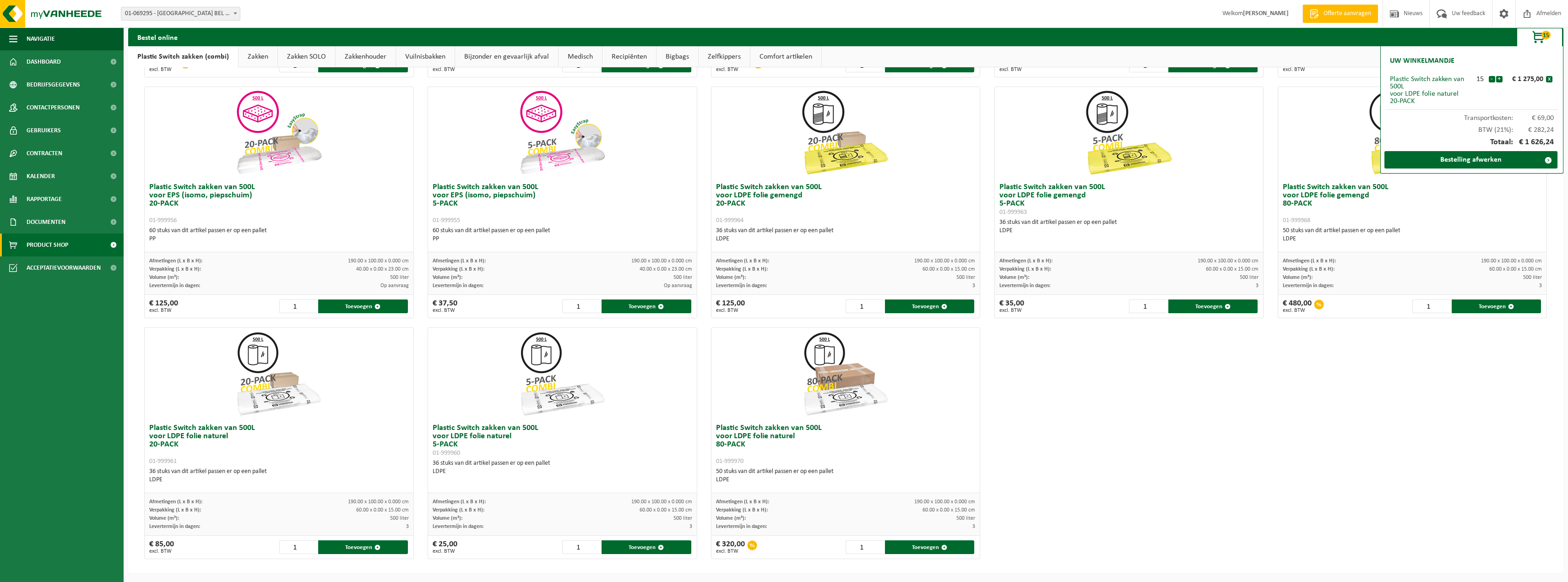
click at [1500, 78] on button "+" at bounding box center [1498, 79] width 7 height 7
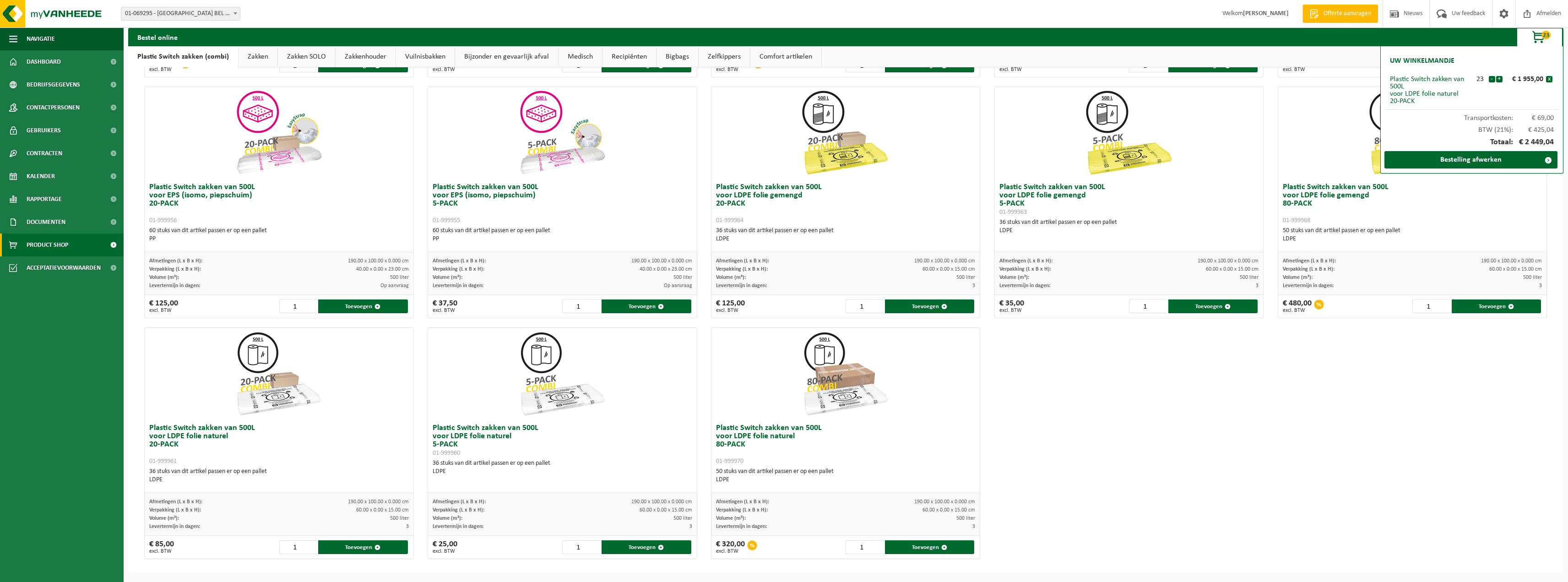
click at [1500, 78] on button "+" at bounding box center [1498, 79] width 7 height 7
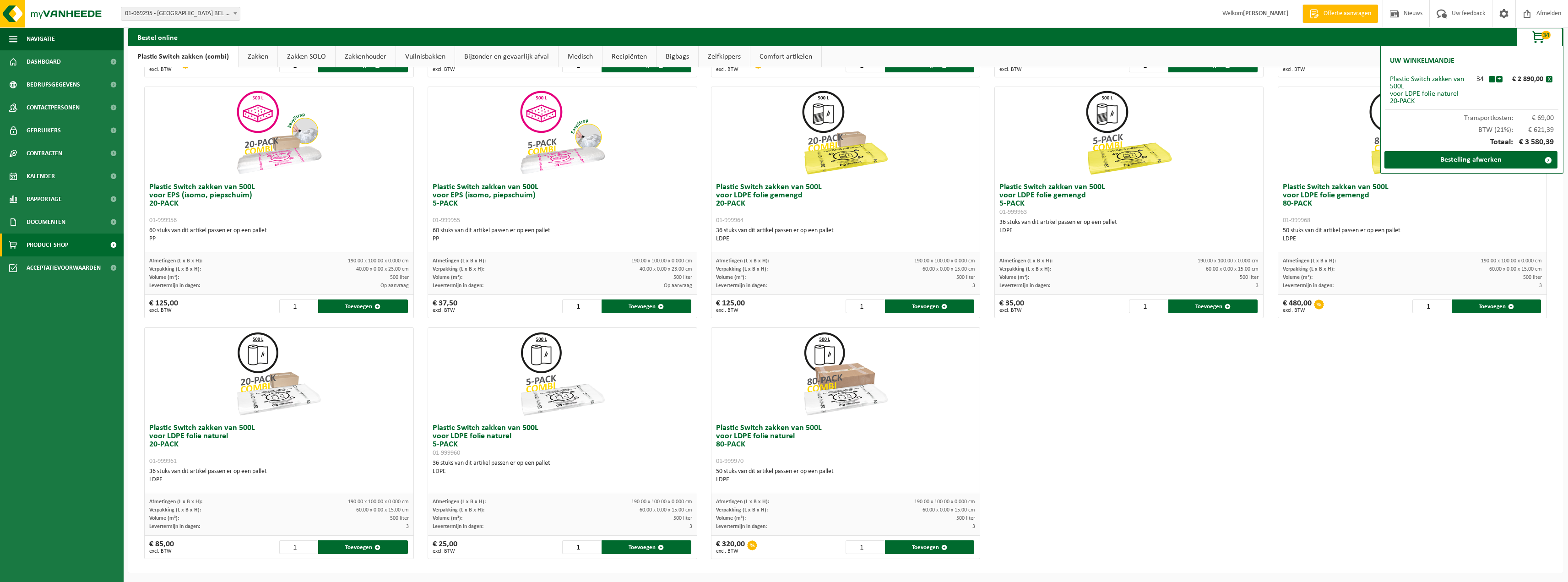
click at [1500, 78] on button "+" at bounding box center [1498, 79] width 7 height 7
click at [1491, 81] on button "-" at bounding box center [1491, 79] width 7 height 7
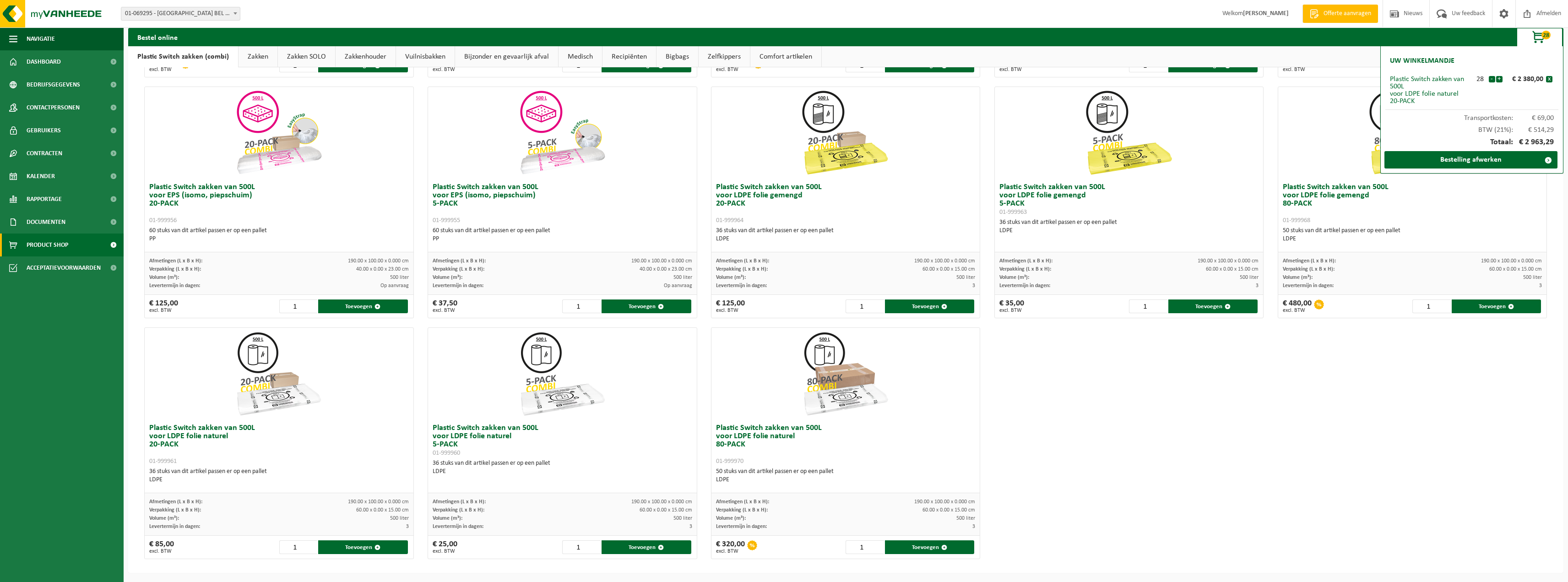
click at [1491, 81] on button "-" at bounding box center [1491, 79] width 7 height 7
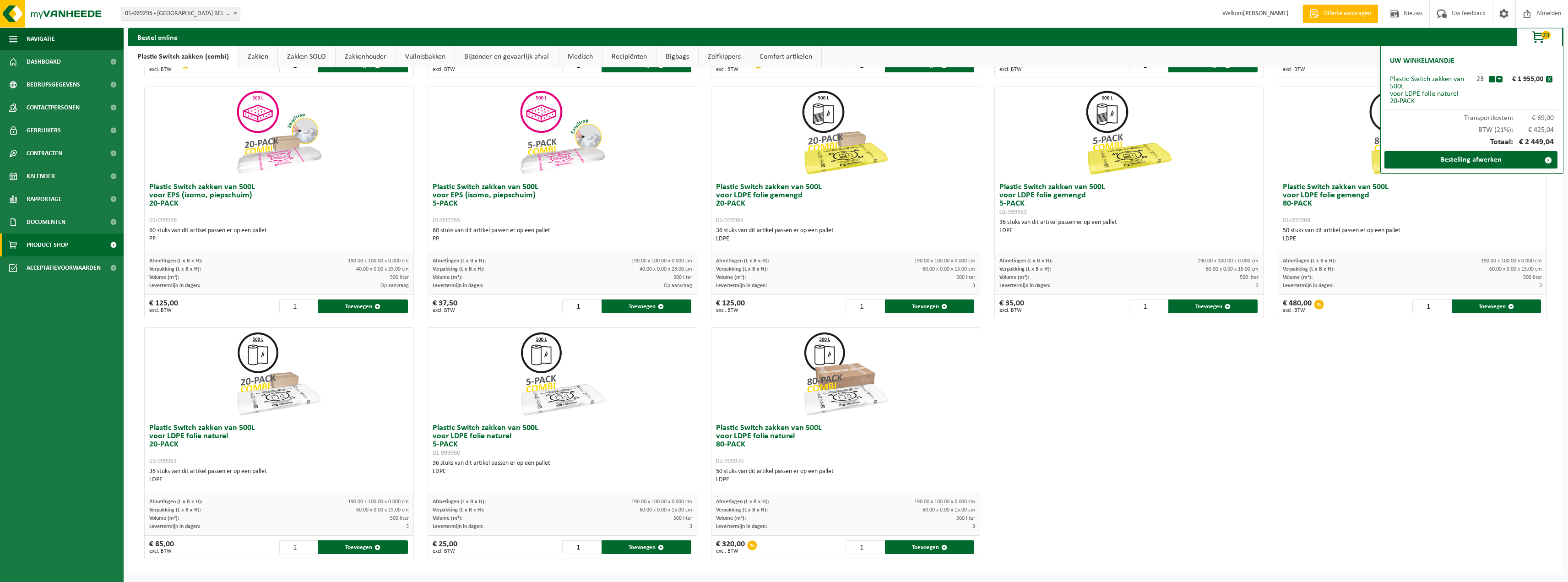
click at [1491, 81] on button "-" at bounding box center [1491, 79] width 7 height 7
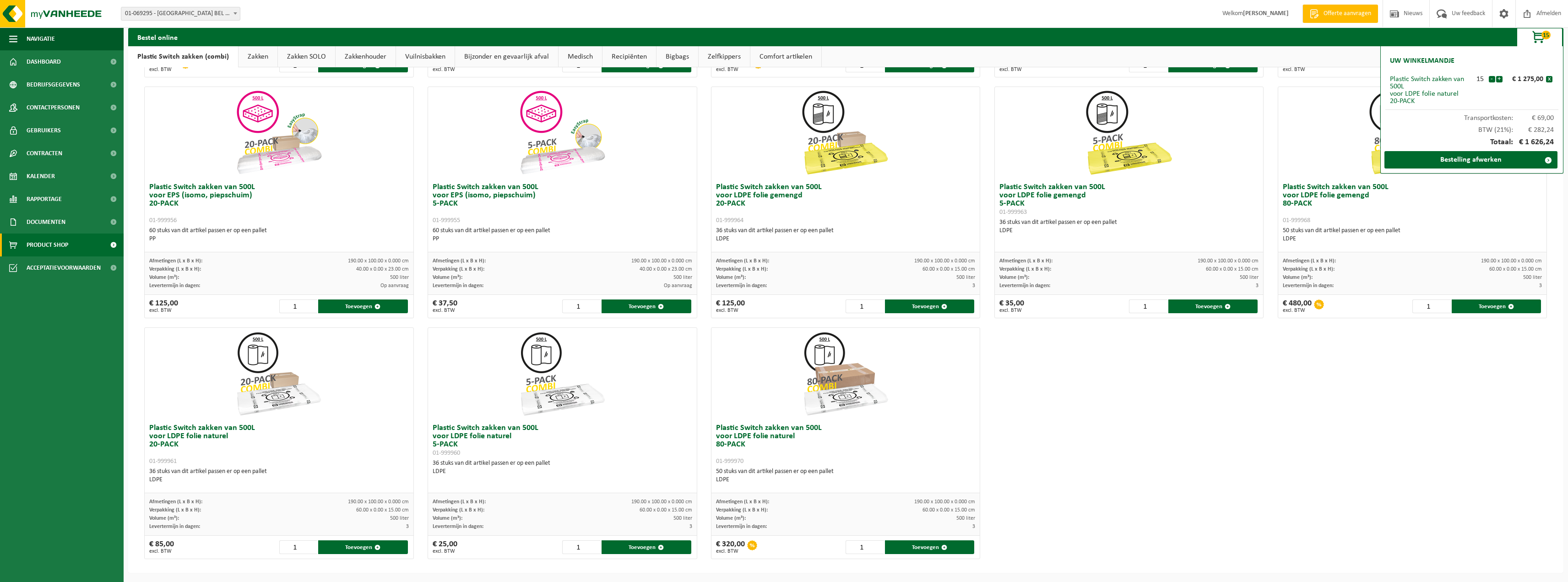
click at [1491, 81] on button "-" at bounding box center [1491, 79] width 7 height 7
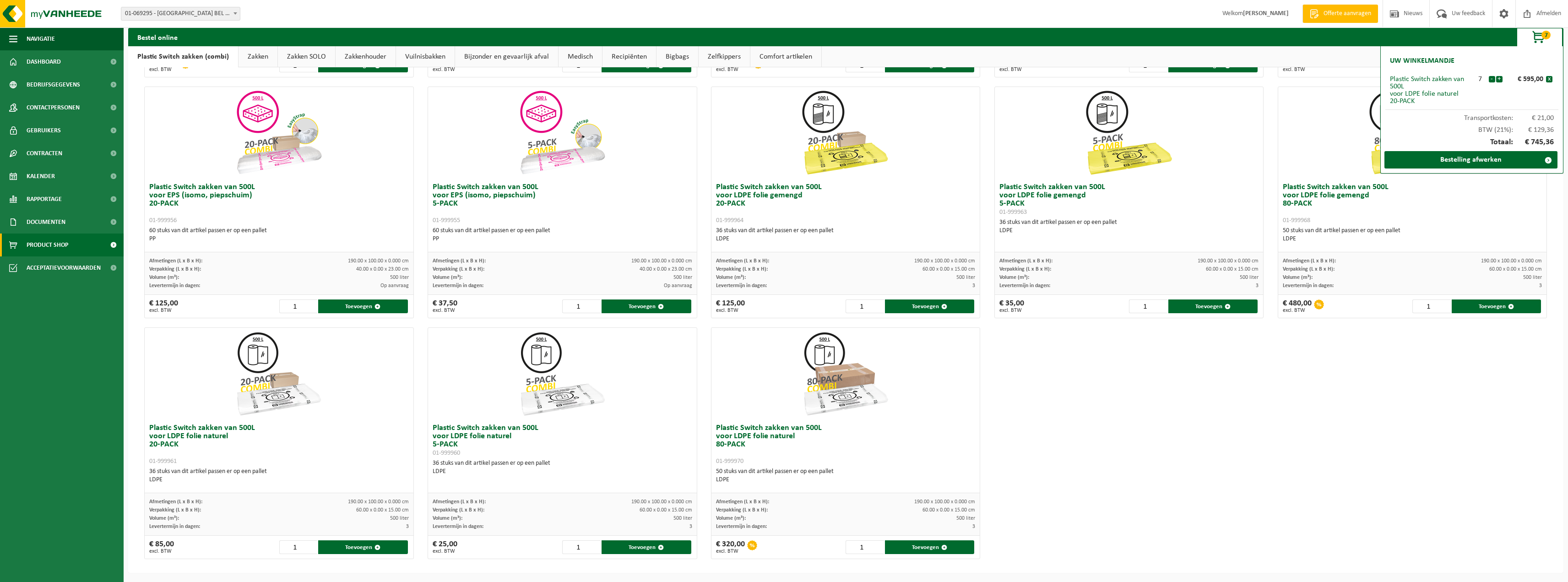
click at [1491, 81] on button "-" at bounding box center [1491, 79] width 7 height 7
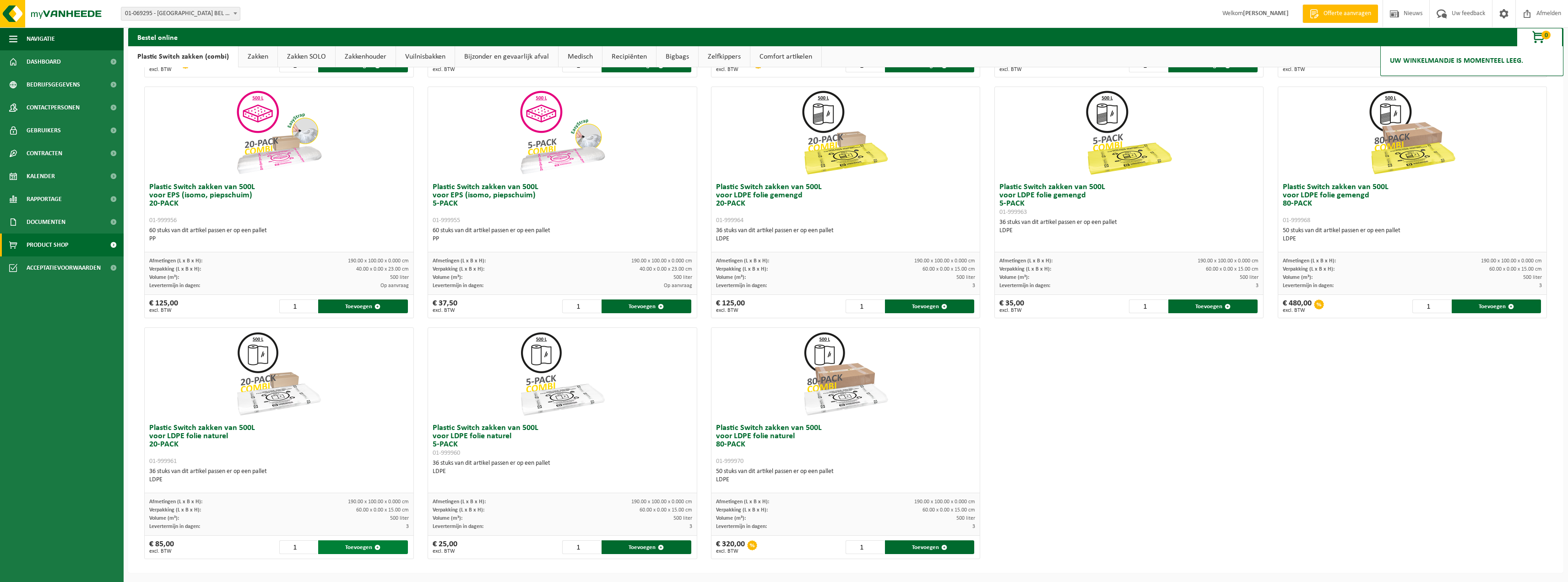
click at [351, 547] on button "Toevoegen" at bounding box center [362, 547] width 89 height 14
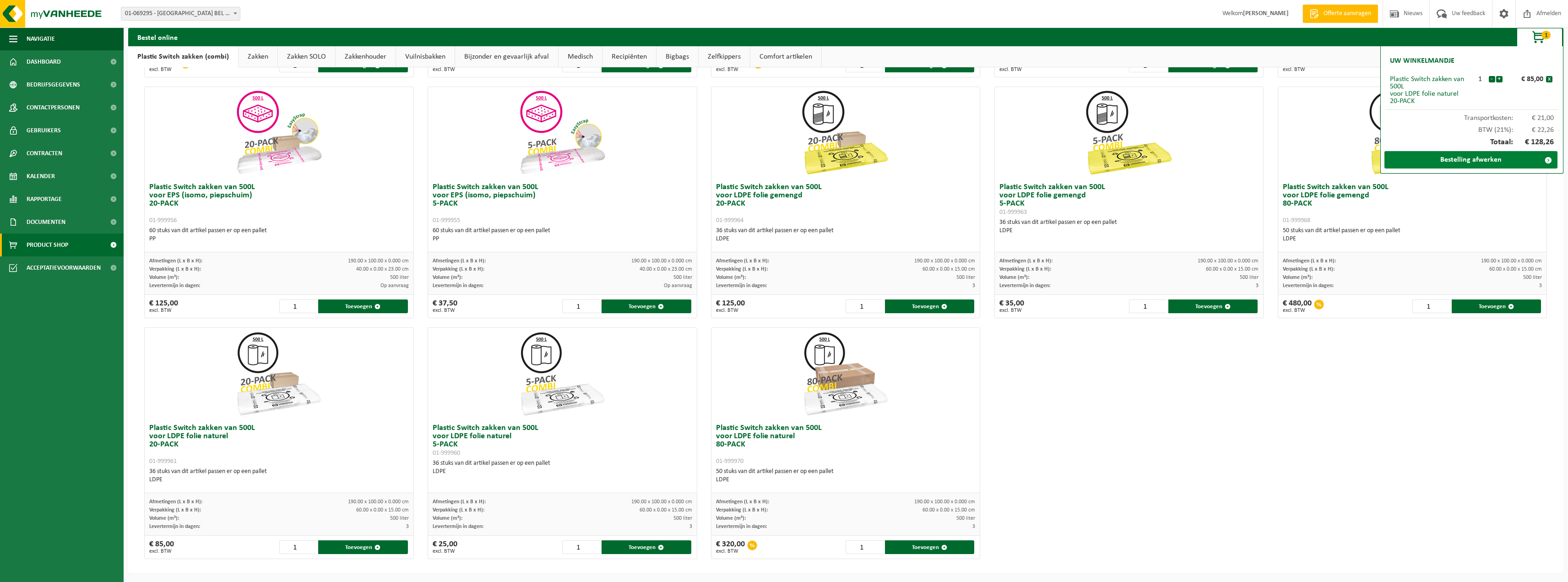
click at [1451, 161] on link "Bestelling afwerken" at bounding box center [1470, 160] width 173 height 18
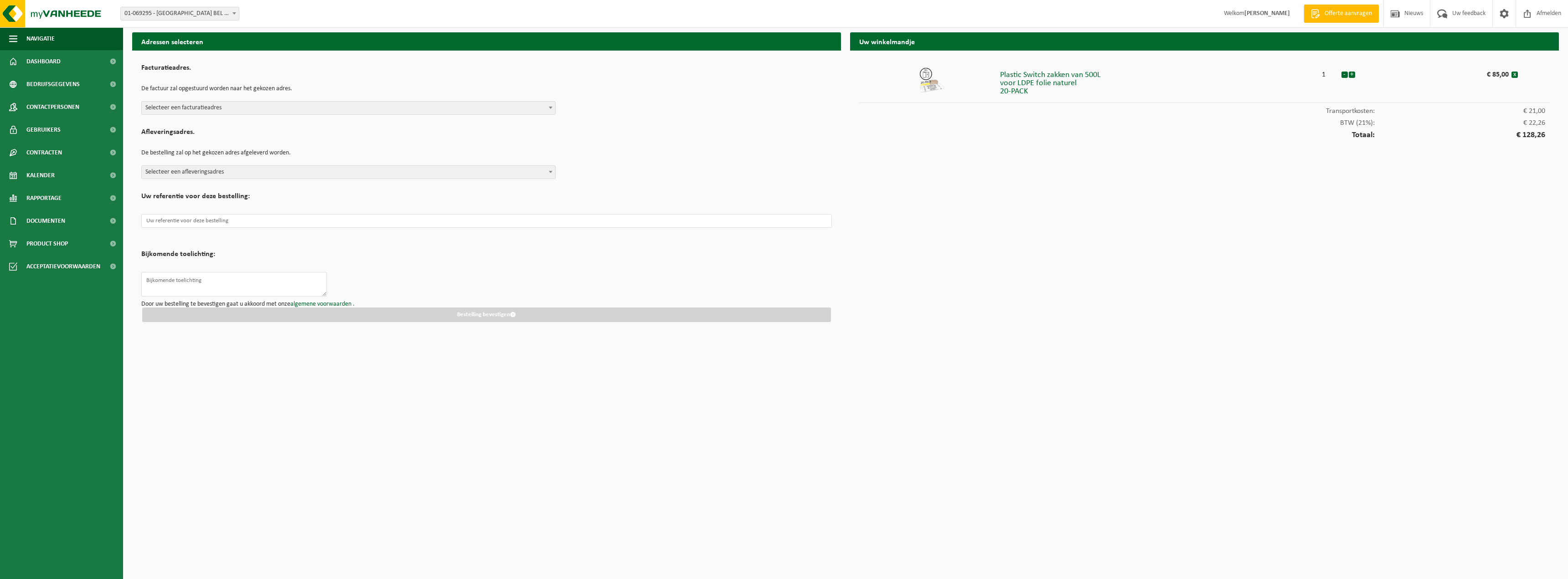
click at [247, 110] on span "Selecteer een facturatieadres" at bounding box center [348, 108] width 414 height 13
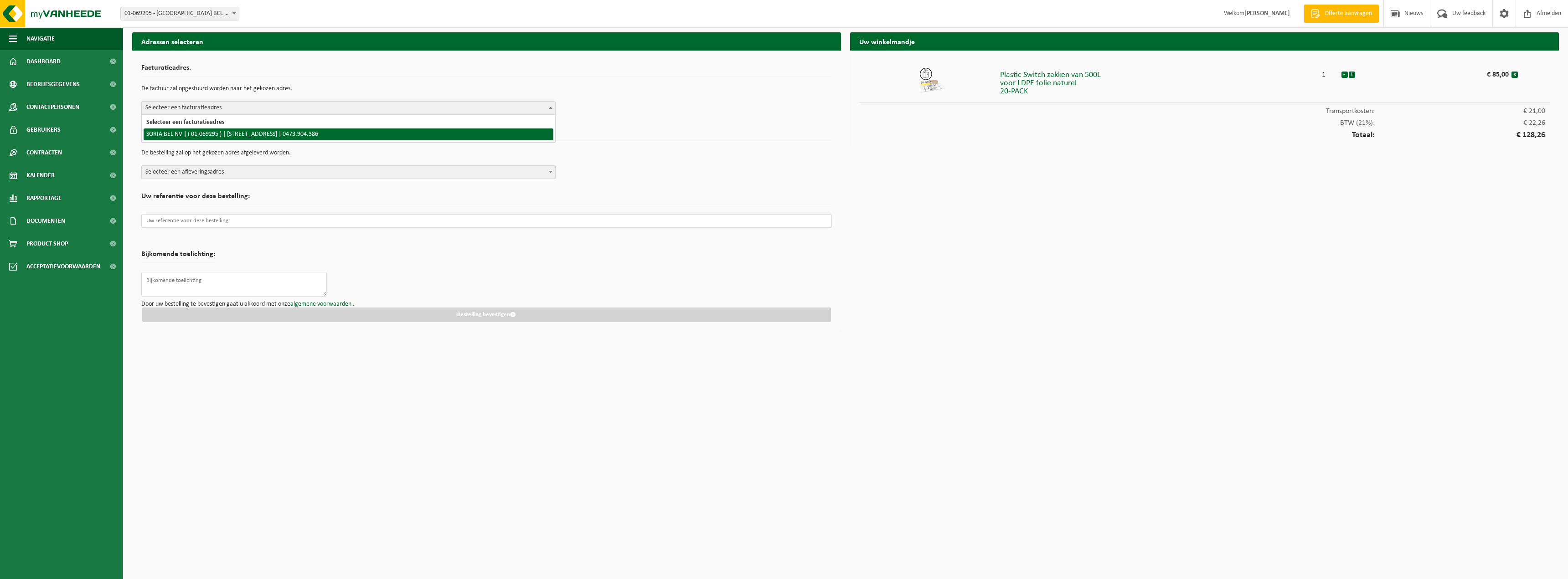
select select "6462"
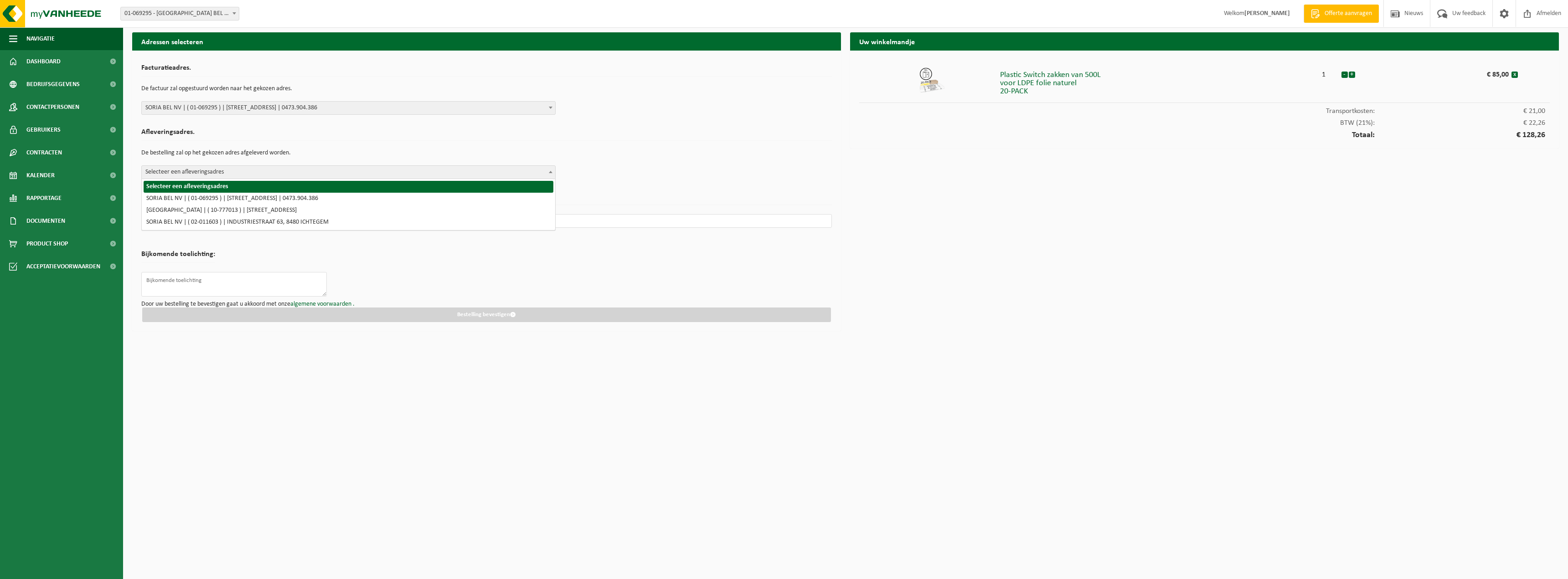
click at [295, 171] on span "Selecteer een afleveringsadres" at bounding box center [348, 172] width 414 height 13
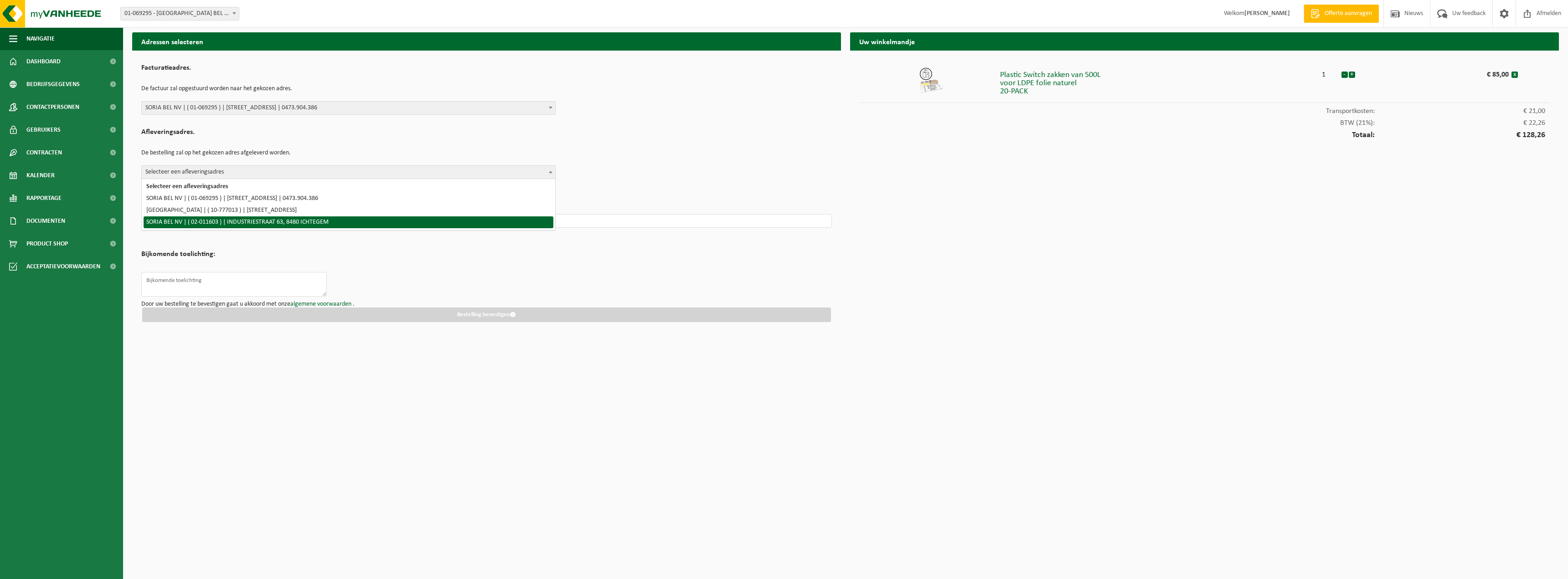
select select "6467"
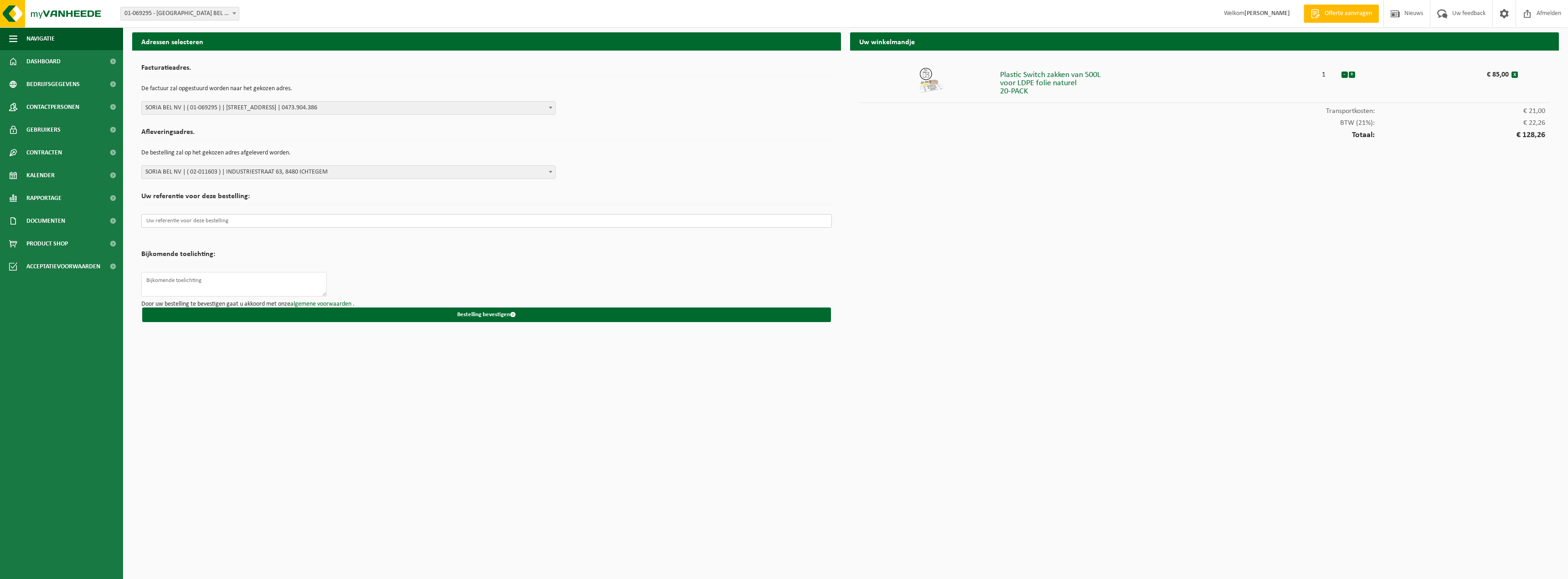
click at [295, 220] on input "text" at bounding box center [487, 220] width 691 height 14
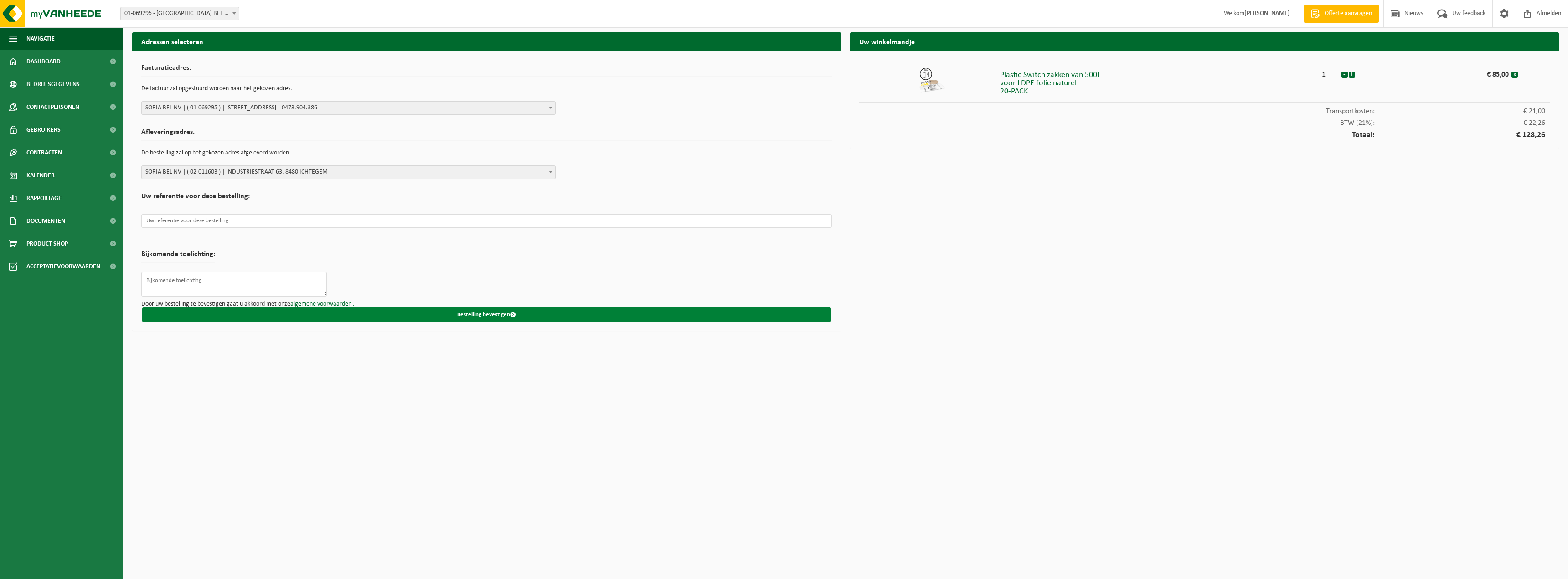
click at [492, 315] on button "Bestelling bevestigen" at bounding box center [487, 314] width 689 height 15
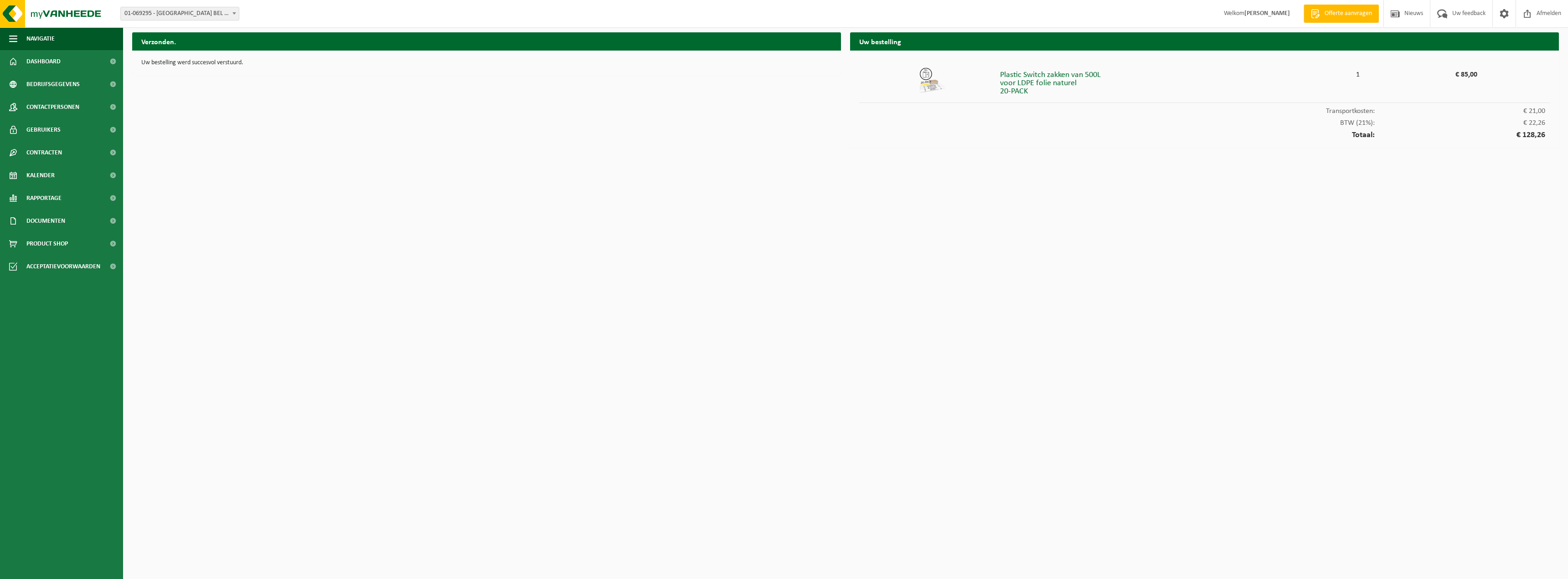
click at [880, 270] on html "Vestiging: 01-069295 - SORIA BEL NV - ICHTEGEM 02-011603 - SORIA BEL NV - ICHTE…" at bounding box center [784, 290] width 1568 height 579
drag, startPoint x: 878, startPoint y: 271, endPoint x: 872, endPoint y: 275, distance: 7.2
click at [877, 273] on html "Vestiging: 01-069295 - SORIA BEL NV - ICHTEGEM 02-011603 - SORIA BEL NV - ICHTE…" at bounding box center [784, 290] width 1568 height 579
drag, startPoint x: 803, startPoint y: 251, endPoint x: 787, endPoint y: 257, distance: 17.1
click at [791, 256] on html "Vestiging: 01-069295 - SORIA BEL NV - ICHTEGEM 02-011603 - SORIA BEL NV - ICHTE…" at bounding box center [784, 290] width 1568 height 579
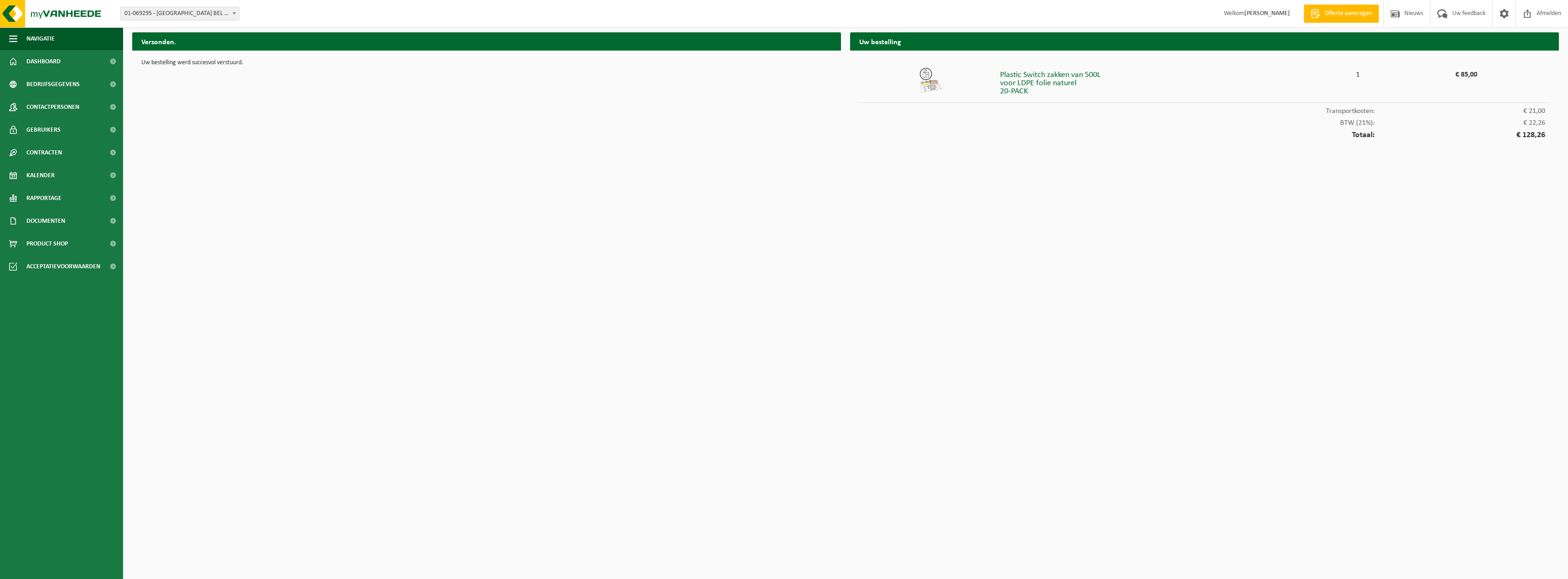
click at [201, 188] on html "Vestiging: 01-069295 - SORIA BEL NV - ICHTEGEM 02-011603 - SORIA BEL NV - ICHTE…" at bounding box center [784, 290] width 1568 height 579
